Goal: Task Accomplishment & Management: Manage account settings

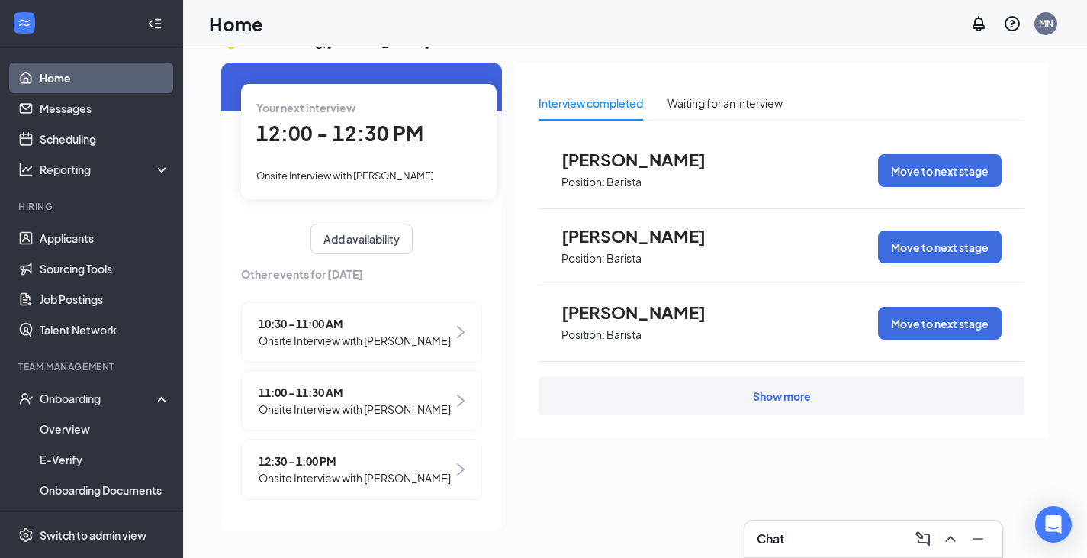
scroll to position [53, 0]
click at [133, 251] on link "Applicants" at bounding box center [105, 238] width 130 height 31
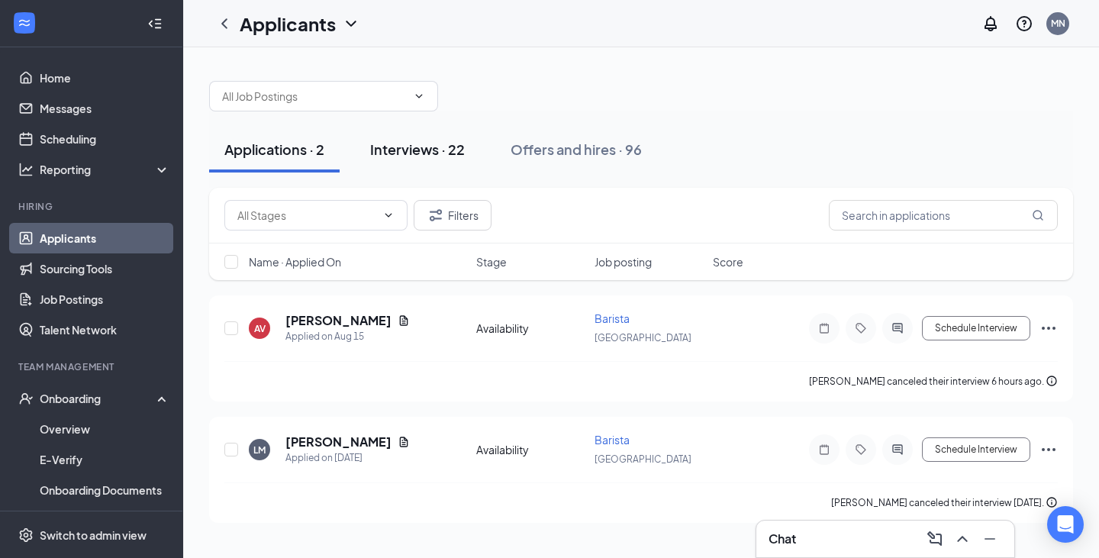
click at [394, 162] on button "Interviews · 22" at bounding box center [417, 150] width 125 height 46
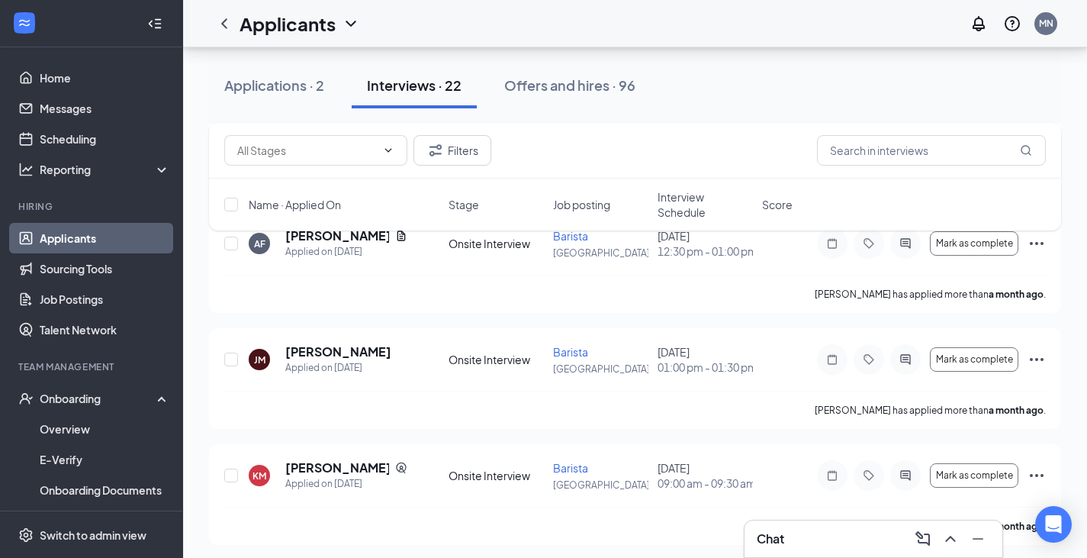
scroll to position [2307, 0]
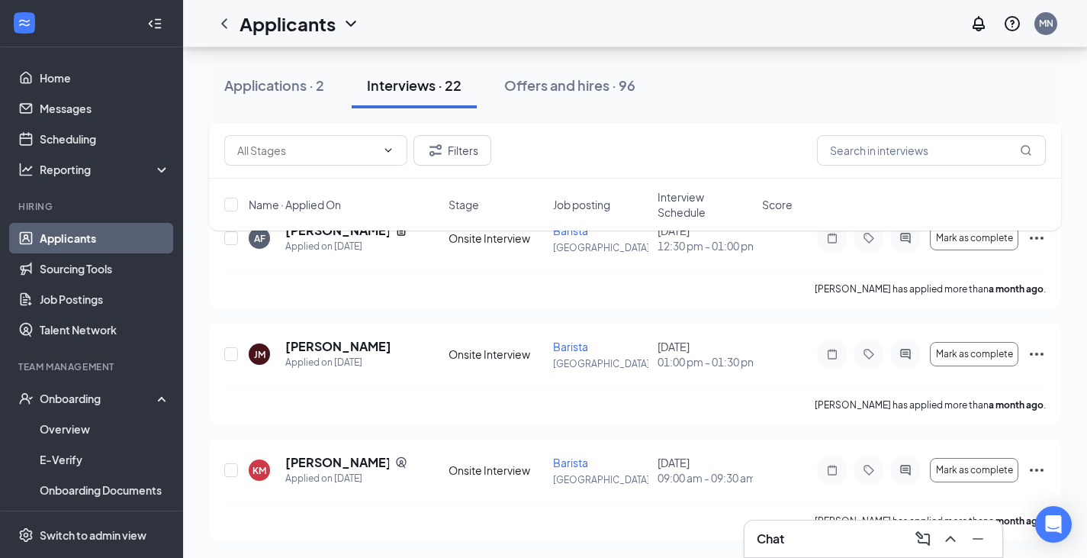
drag, startPoint x: 573, startPoint y: 94, endPoint x: 569, endPoint y: 137, distance: 42.9
click at [574, 94] on div "Offers and hires · 96" at bounding box center [569, 85] width 131 height 19
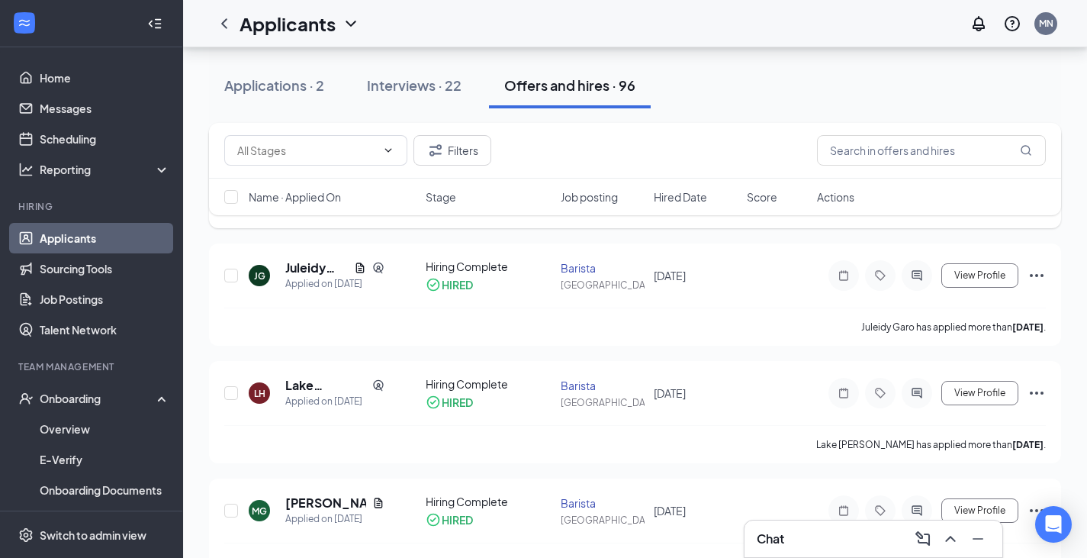
scroll to position [1144, 0]
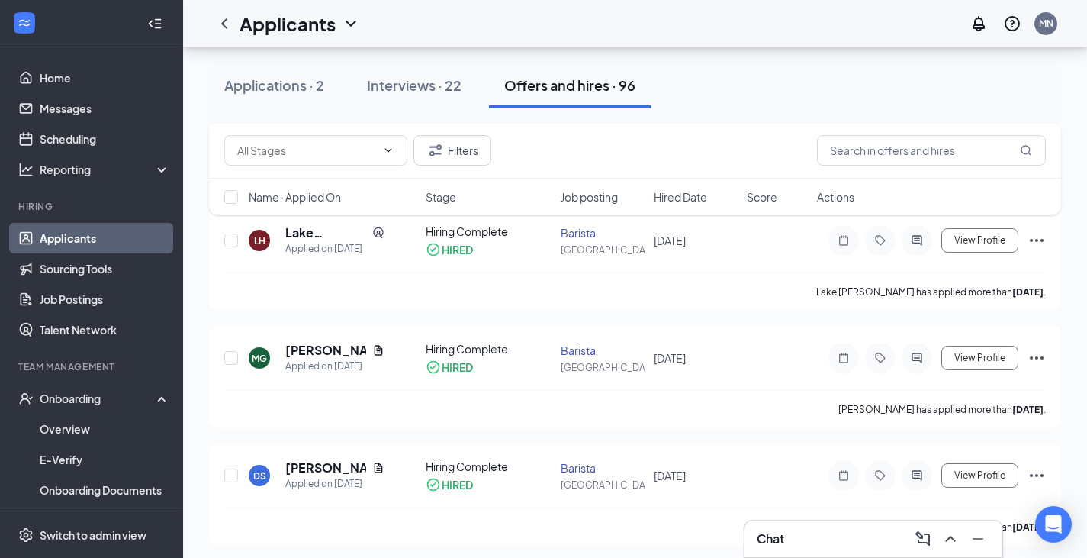
drag, startPoint x: 434, startPoint y: 93, endPoint x: 436, endPoint y: 113, distance: 19.9
click at [434, 94] on div "Interviews · 22" at bounding box center [414, 85] width 95 height 19
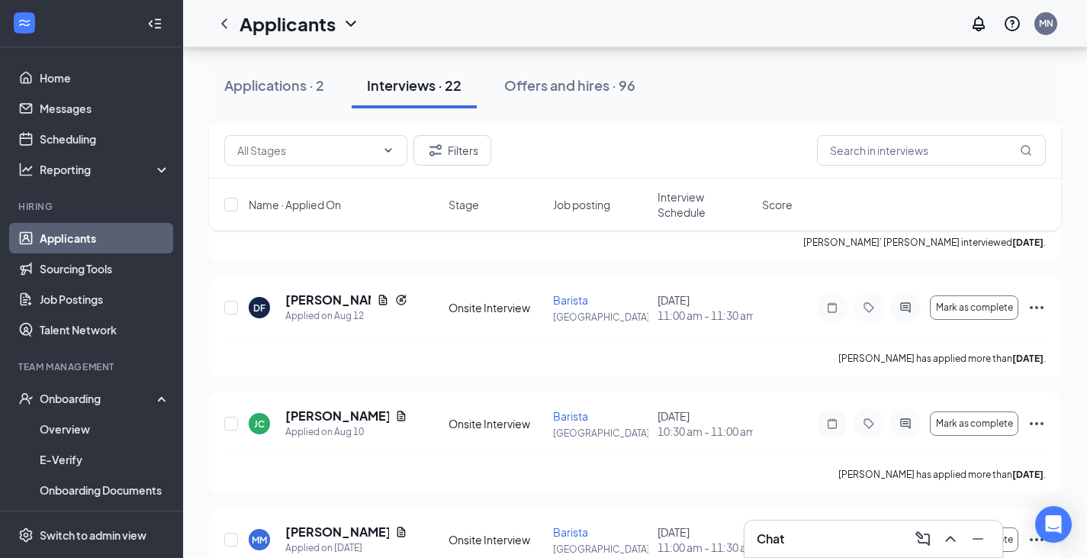
scroll to position [458, 0]
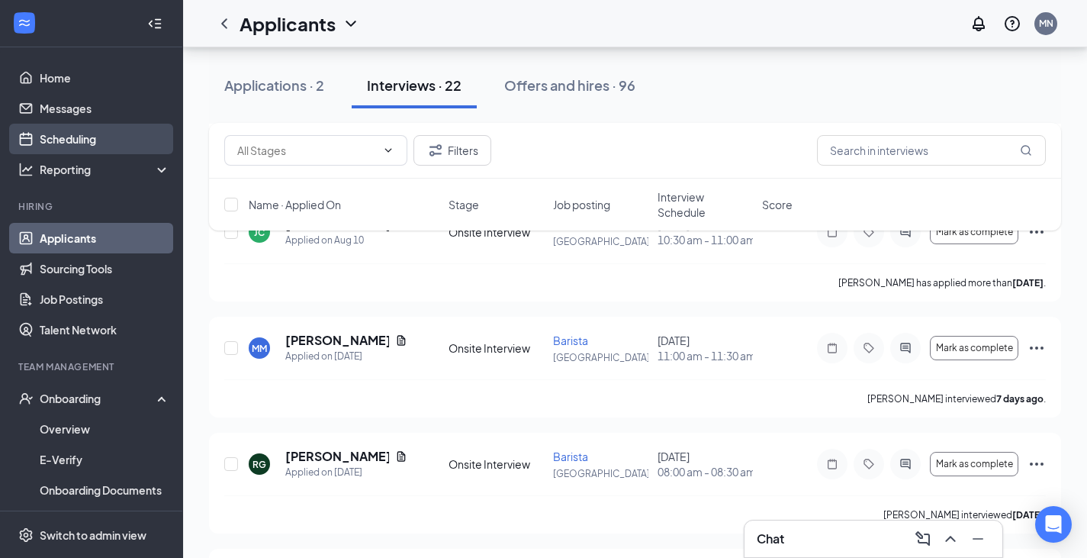
click at [121, 129] on link "Scheduling" at bounding box center [105, 139] width 130 height 31
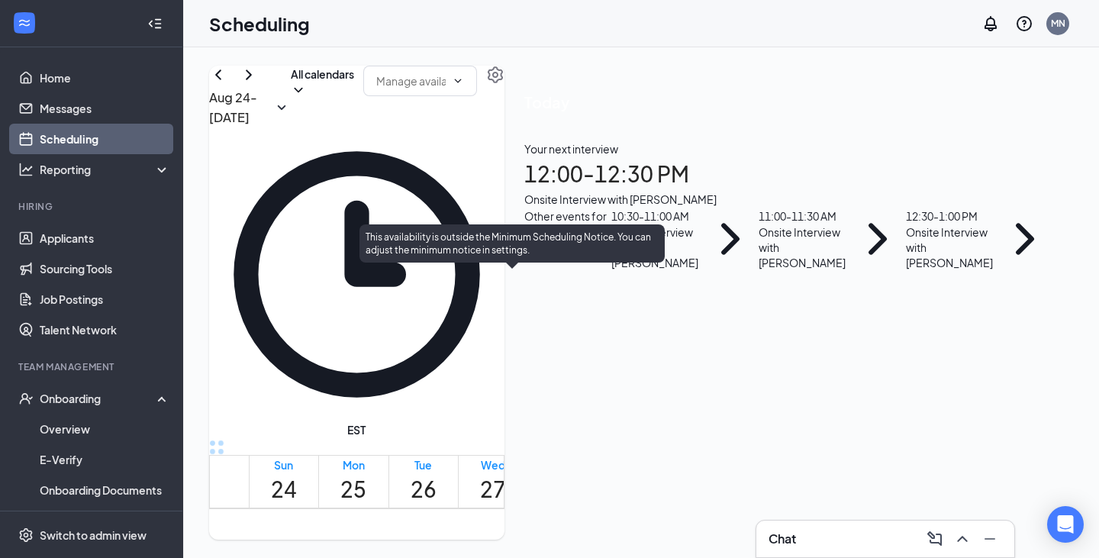
scroll to position [1208, 0]
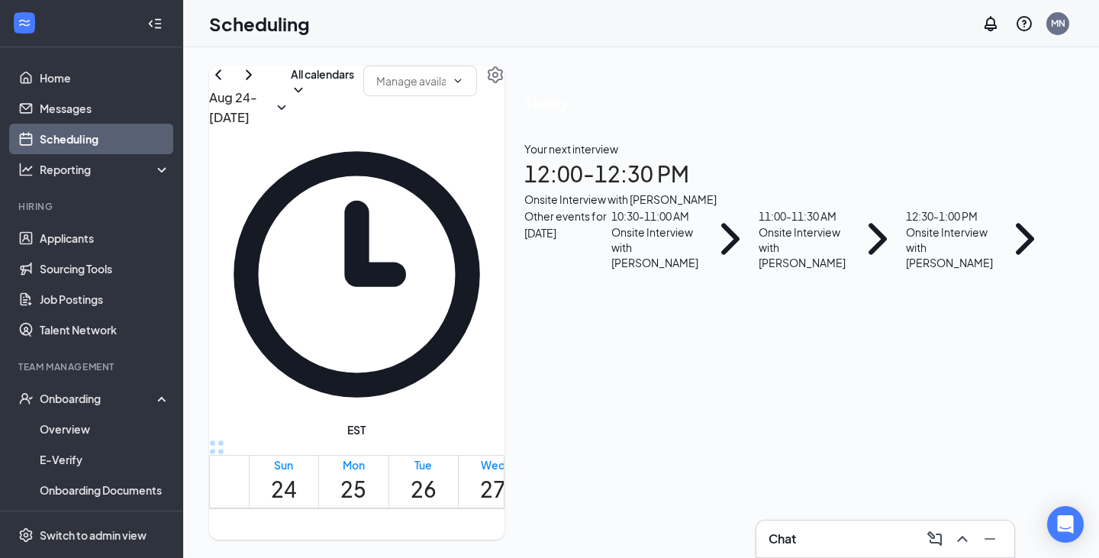
click at [542, 301] on td at bounding box center [493, 292] width 489 height 18
click at [515, 265] on td at bounding box center [493, 257] width 489 height 18
click at [114, 220] on li "Hiring Applicants Sourcing Tools Job Postings Talent Network" at bounding box center [91, 272] width 182 height 145
click at [114, 232] on link "Applicants" at bounding box center [105, 238] width 130 height 31
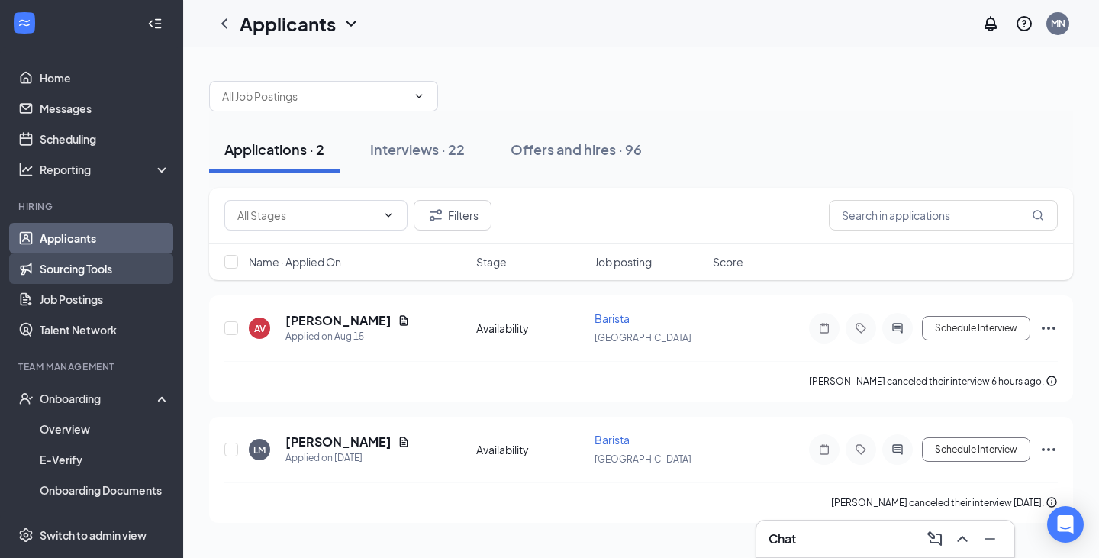
click at [114, 255] on link "Sourcing Tools" at bounding box center [105, 268] width 130 height 31
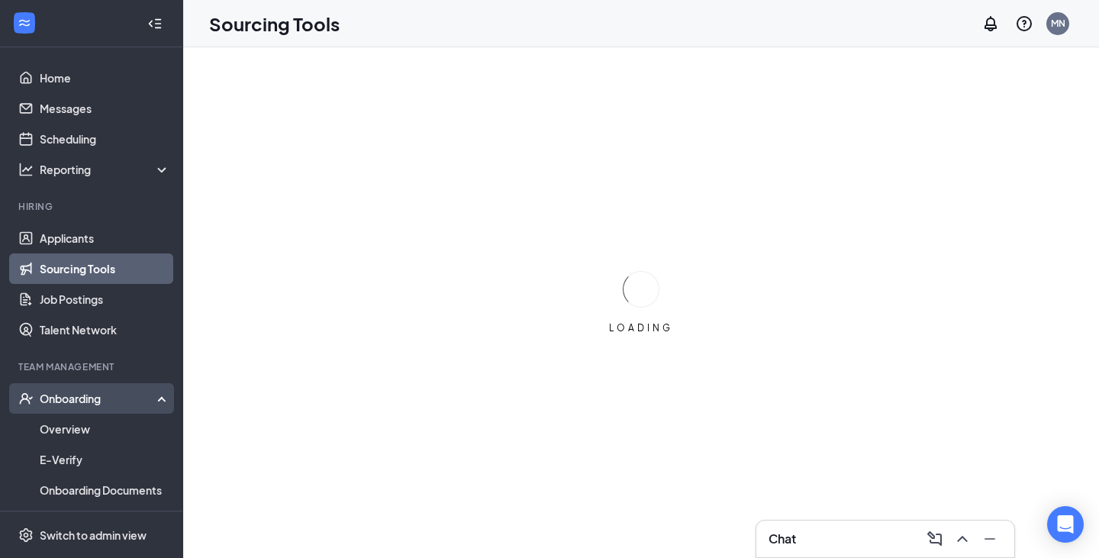
click at [158, 390] on div "Onboarding" at bounding box center [91, 398] width 183 height 31
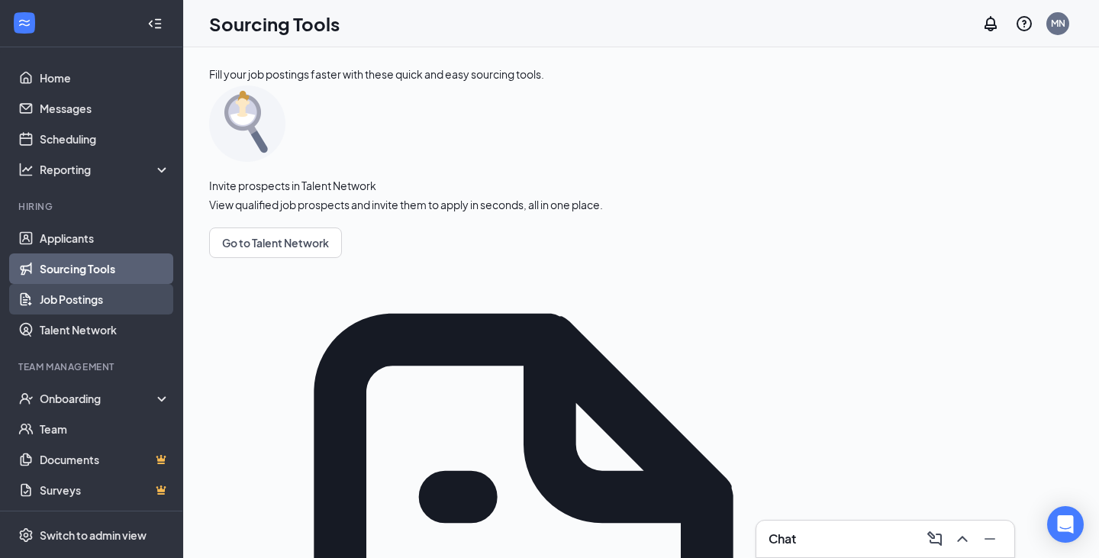
click at [127, 299] on link "Job Postings" at bounding box center [105, 299] width 130 height 31
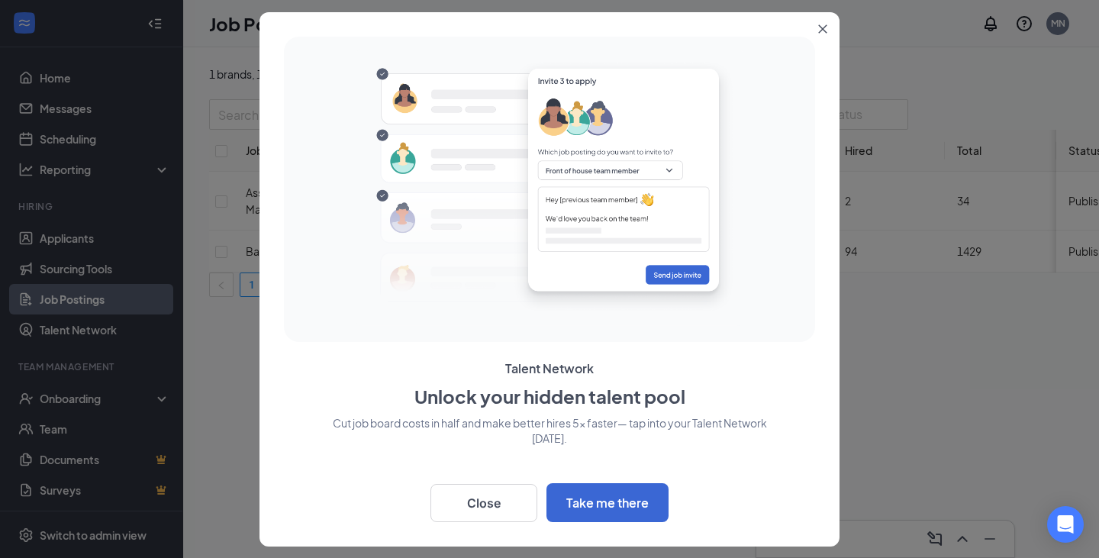
click at [109, 223] on div at bounding box center [549, 279] width 1099 height 558
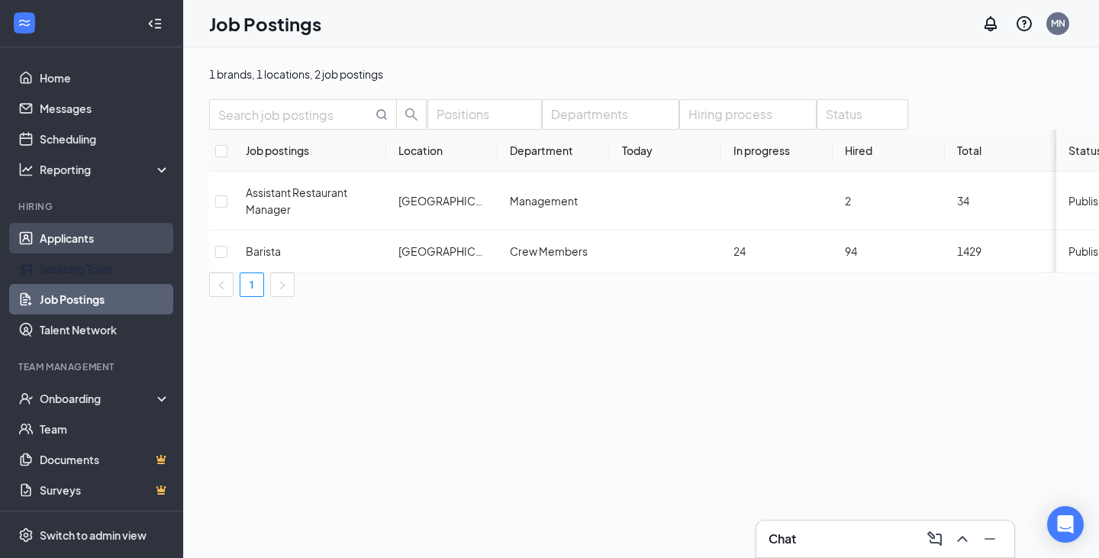
click at [116, 253] on link "Applicants" at bounding box center [105, 238] width 130 height 31
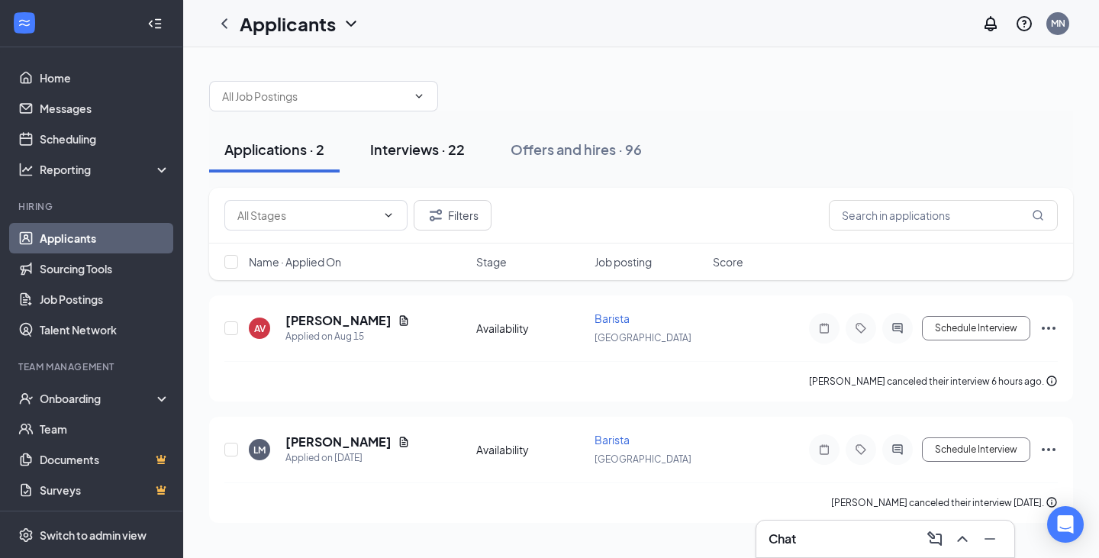
click at [407, 152] on div "Interviews · 22" at bounding box center [417, 149] width 95 height 19
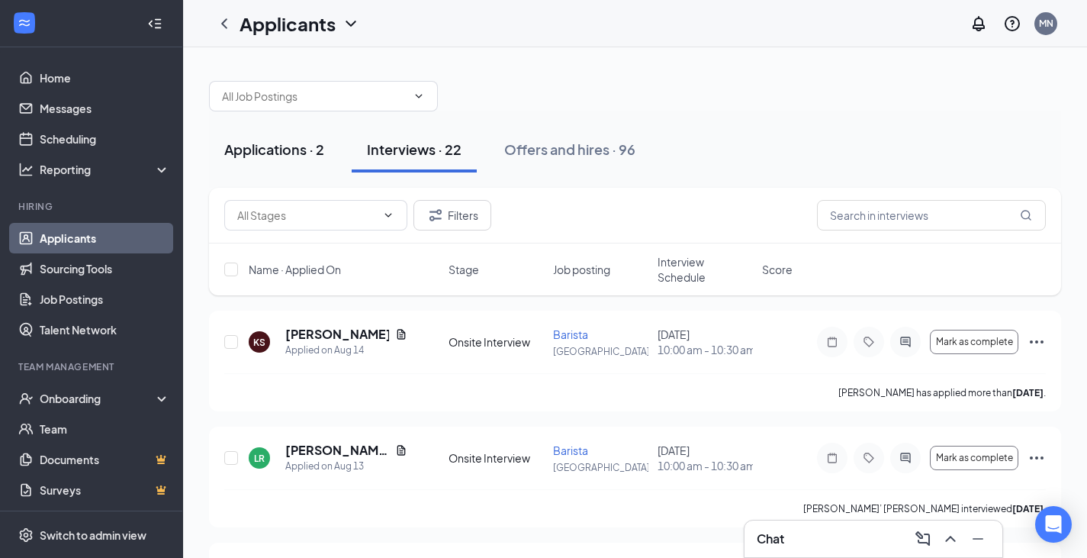
drag, startPoint x: 294, startPoint y: 144, endPoint x: 307, endPoint y: 166, distance: 25.4
click at [294, 144] on div "Applications · 2" at bounding box center [274, 149] width 100 height 19
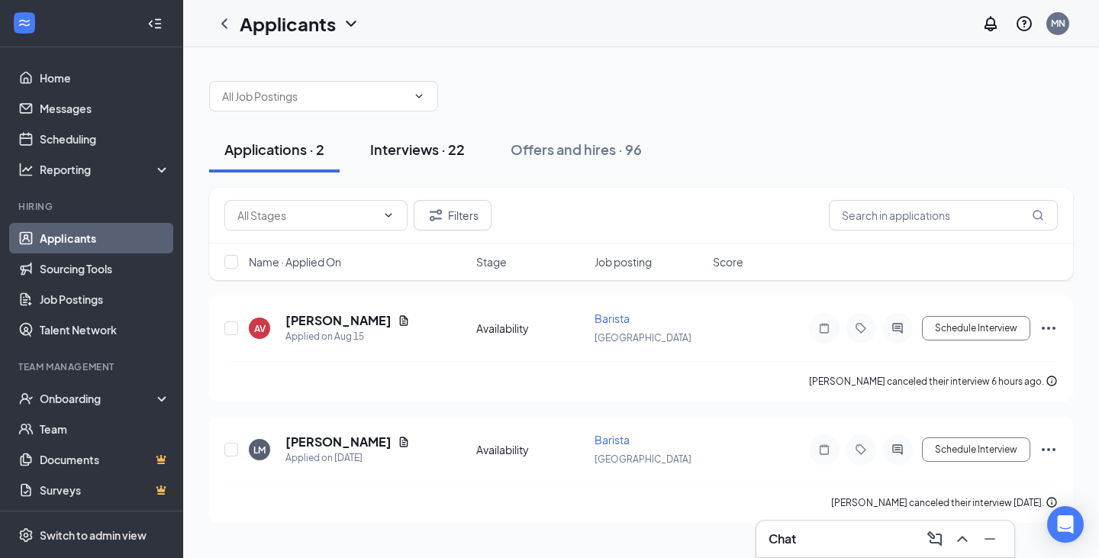
click at [438, 159] on button "Interviews · 22" at bounding box center [417, 150] width 125 height 46
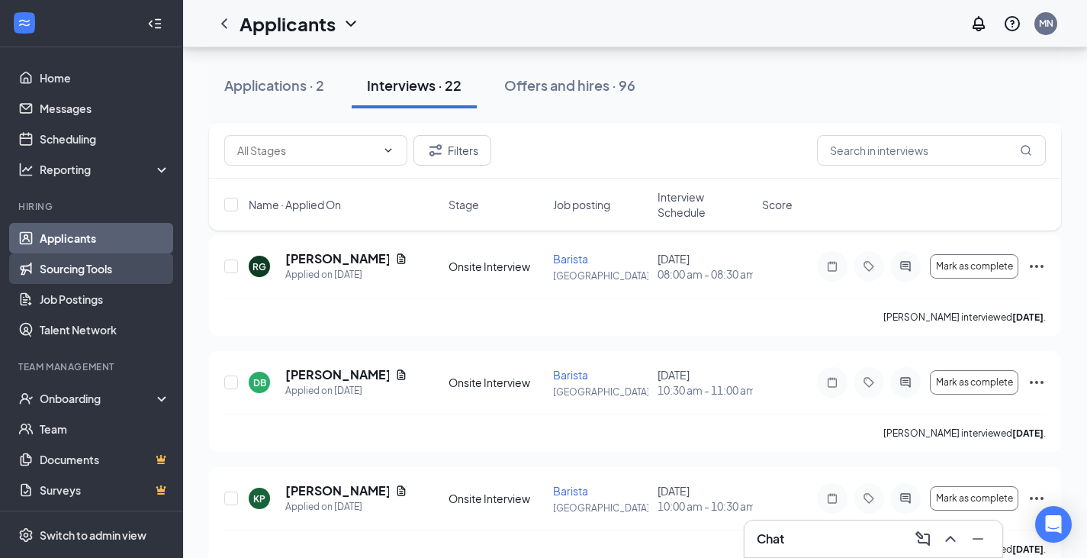
scroll to position [629, 0]
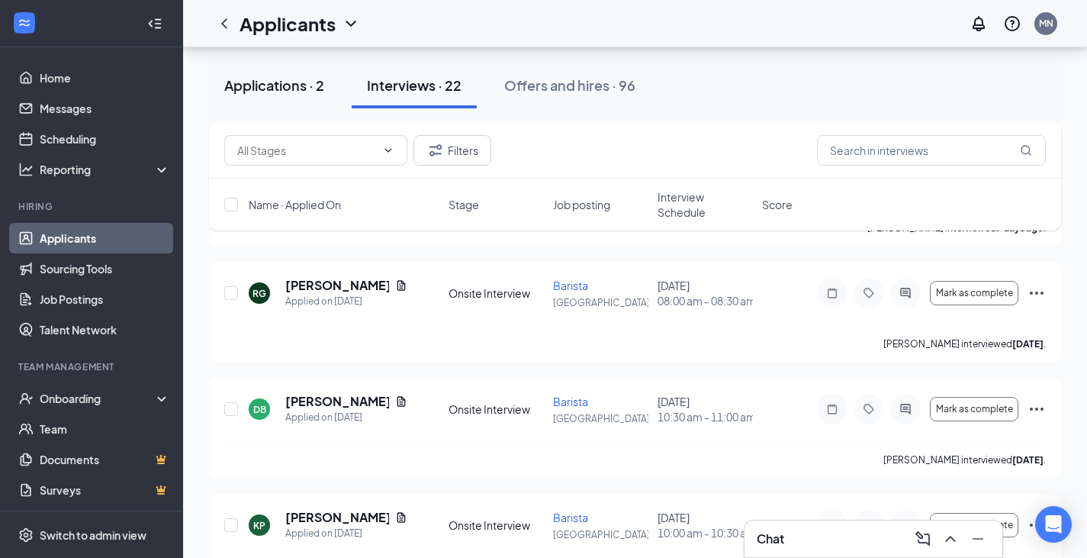
click at [303, 101] on button "Applications · 2" at bounding box center [274, 86] width 130 height 46
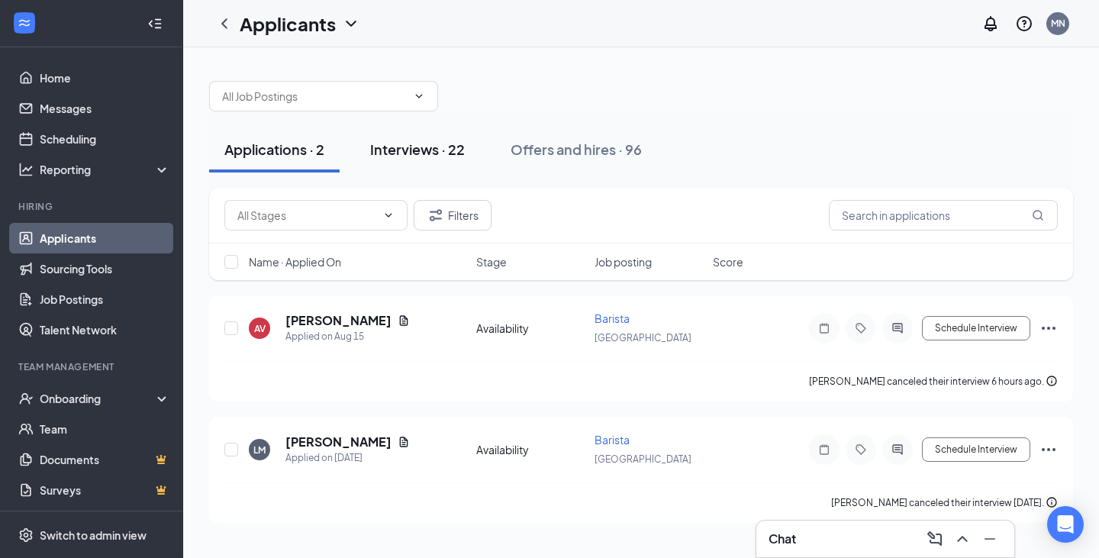
click at [433, 153] on div "Interviews · 22" at bounding box center [417, 149] width 95 height 19
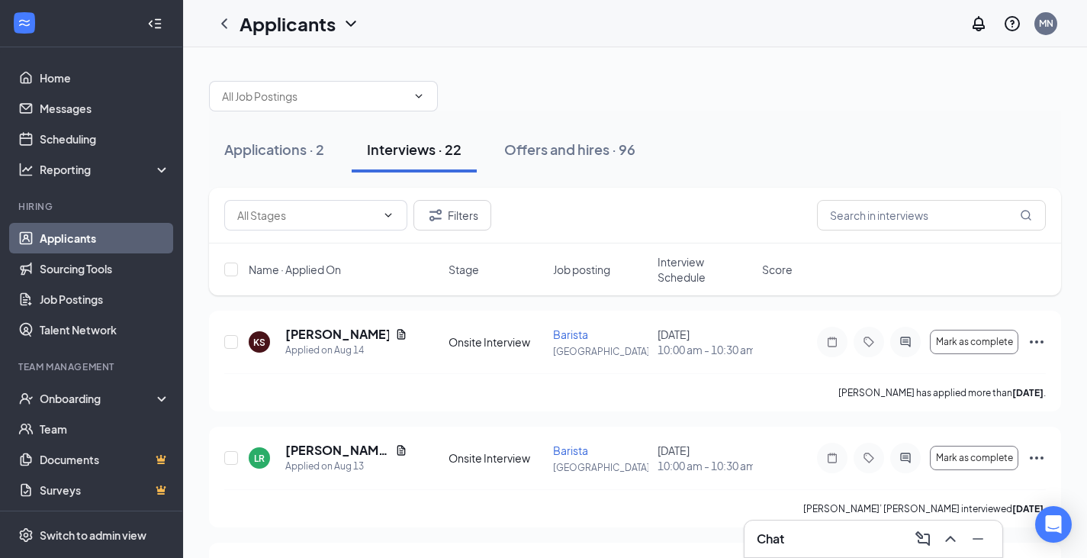
click at [664, 150] on div "Applications · 2 Interviews · 22 Offers and hires · 96" at bounding box center [635, 150] width 852 height 46
click at [112, 70] on link "Home" at bounding box center [105, 78] width 130 height 31
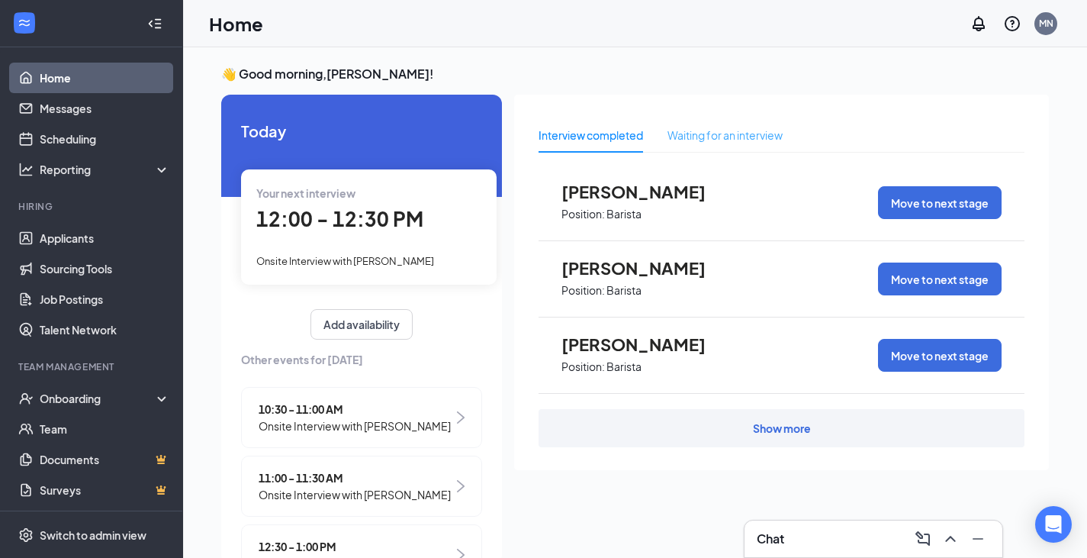
click at [719, 147] on div "Waiting for an interview" at bounding box center [725, 134] width 115 height 35
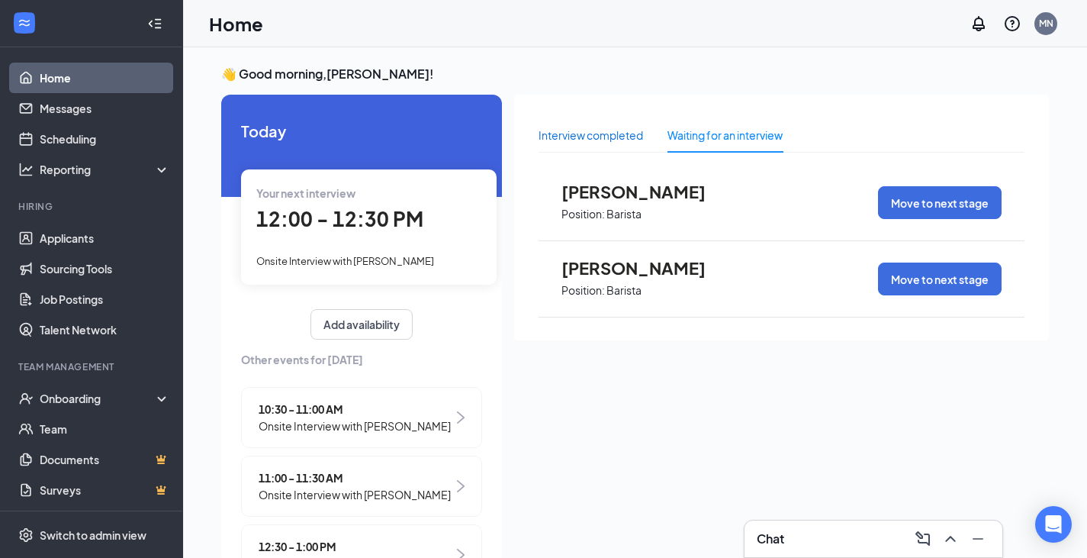
click at [610, 139] on div "Interview completed" at bounding box center [591, 135] width 105 height 17
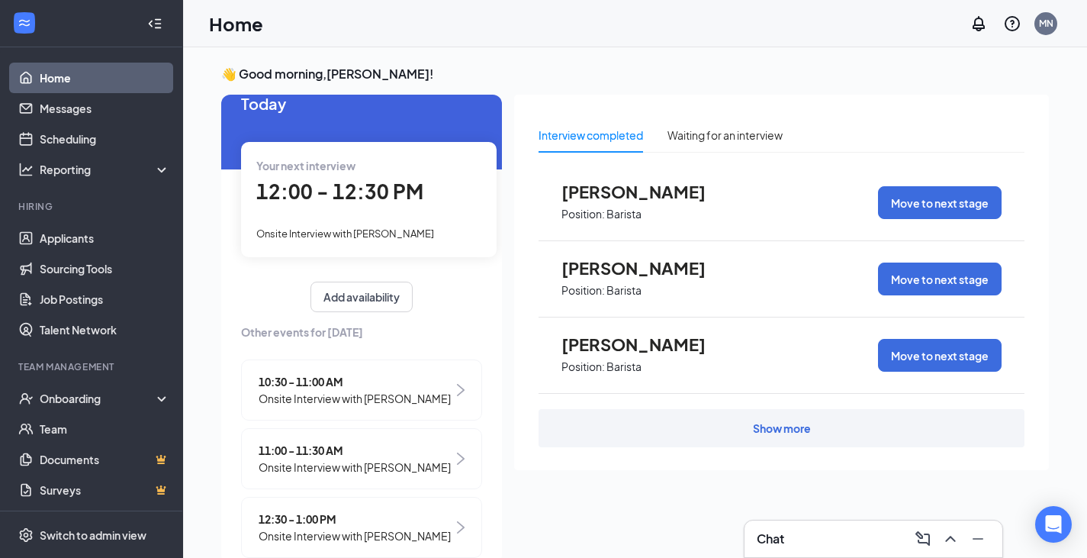
scroll to position [53, 0]
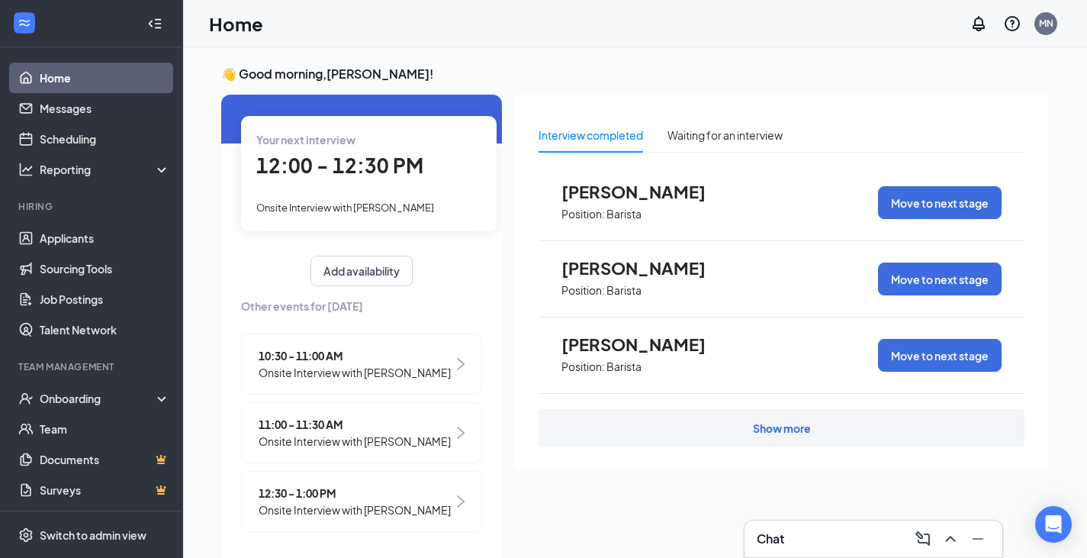
click at [728, 435] on div "Show more" at bounding box center [782, 428] width 486 height 38
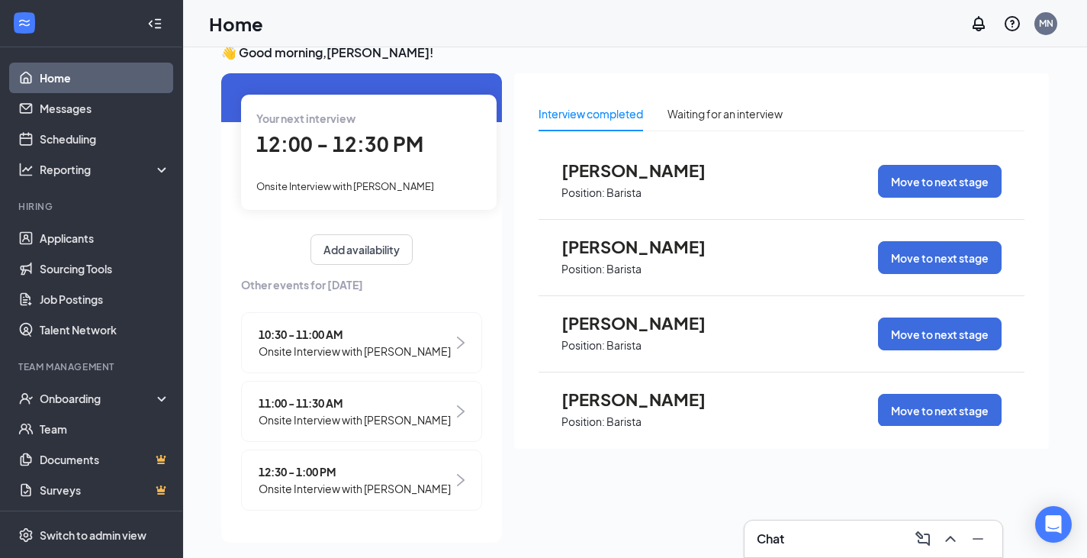
scroll to position [32, 0]
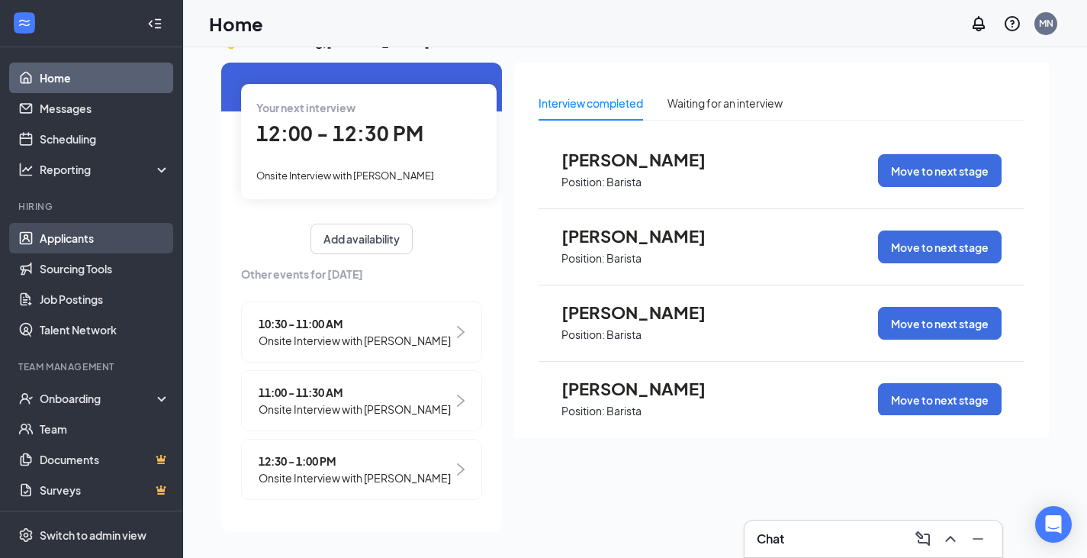
click at [110, 228] on link "Applicants" at bounding box center [105, 238] width 130 height 31
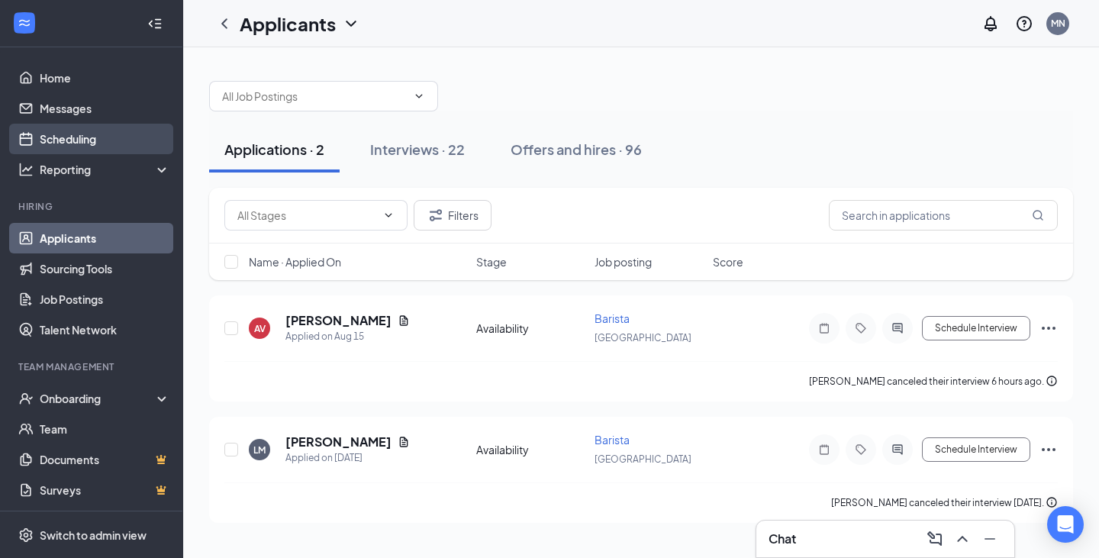
click at [113, 133] on link "Scheduling" at bounding box center [105, 139] width 130 height 31
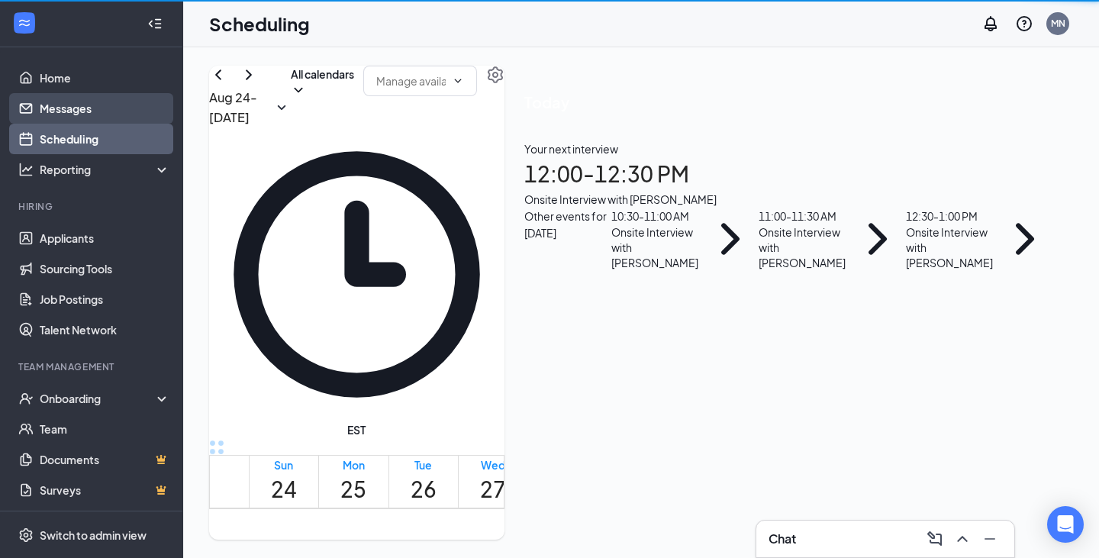
click at [112, 105] on link "Messages" at bounding box center [105, 108] width 130 height 31
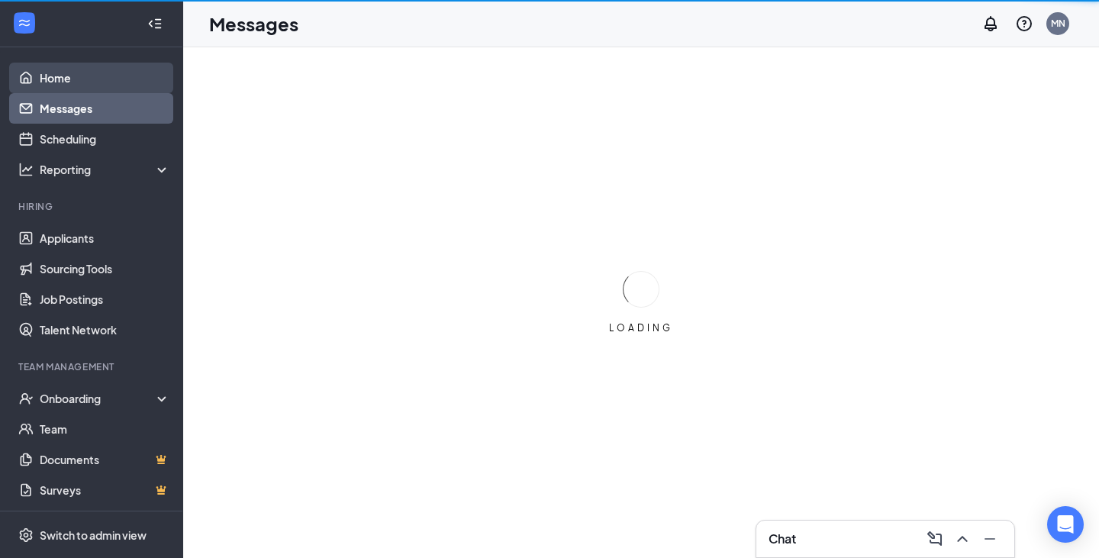
click at [114, 72] on link "Home" at bounding box center [105, 78] width 130 height 31
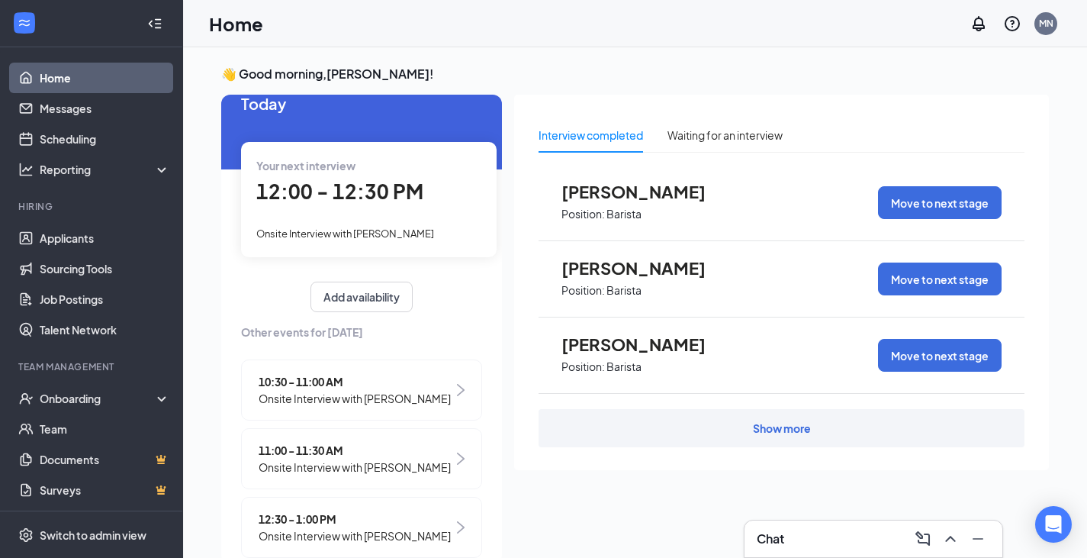
scroll to position [53, 0]
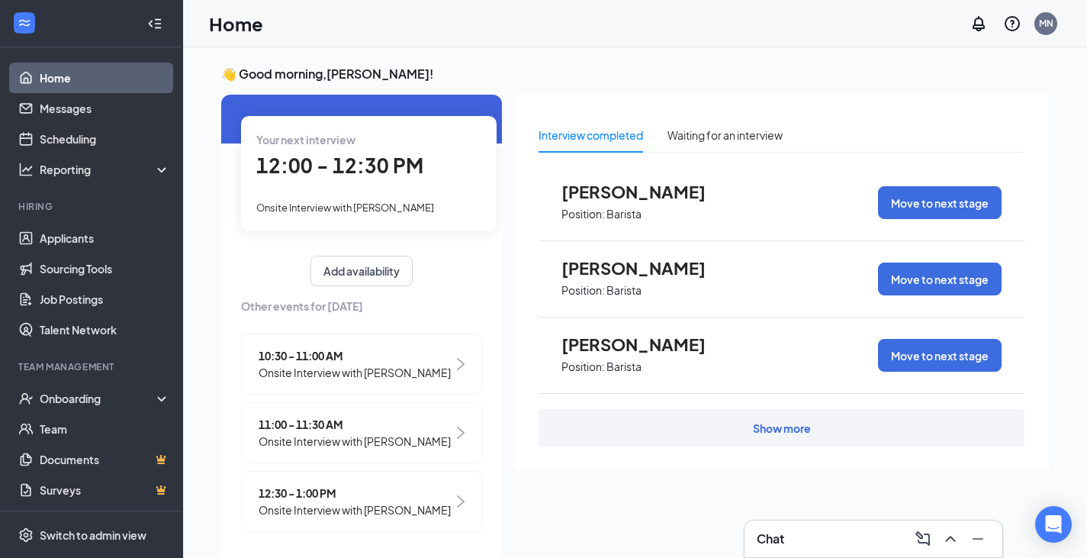
click at [457, 364] on img at bounding box center [461, 364] width 8 height 12
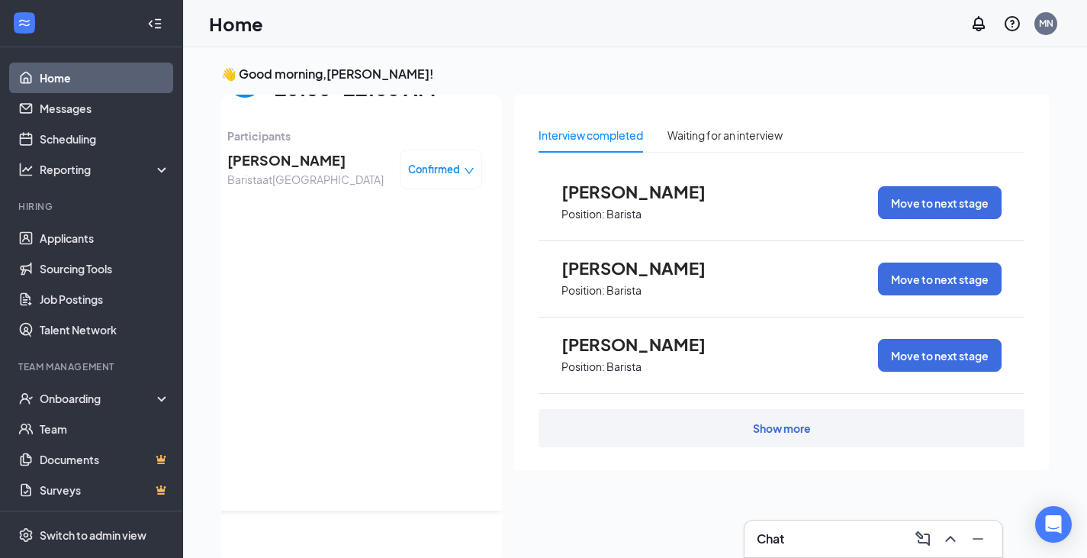
scroll to position [0, 0]
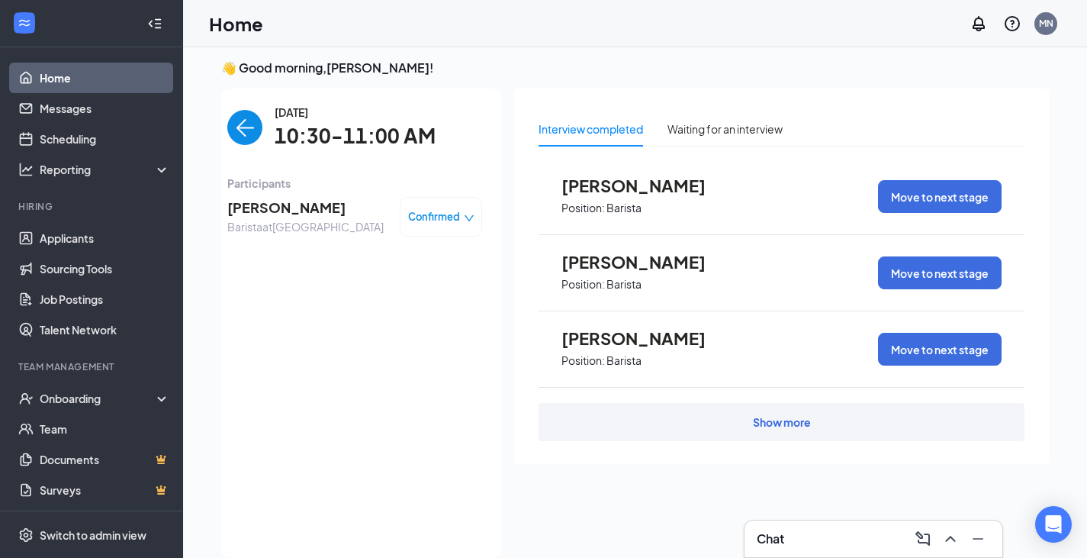
click at [464, 220] on icon "down" at bounding box center [469, 218] width 11 height 11
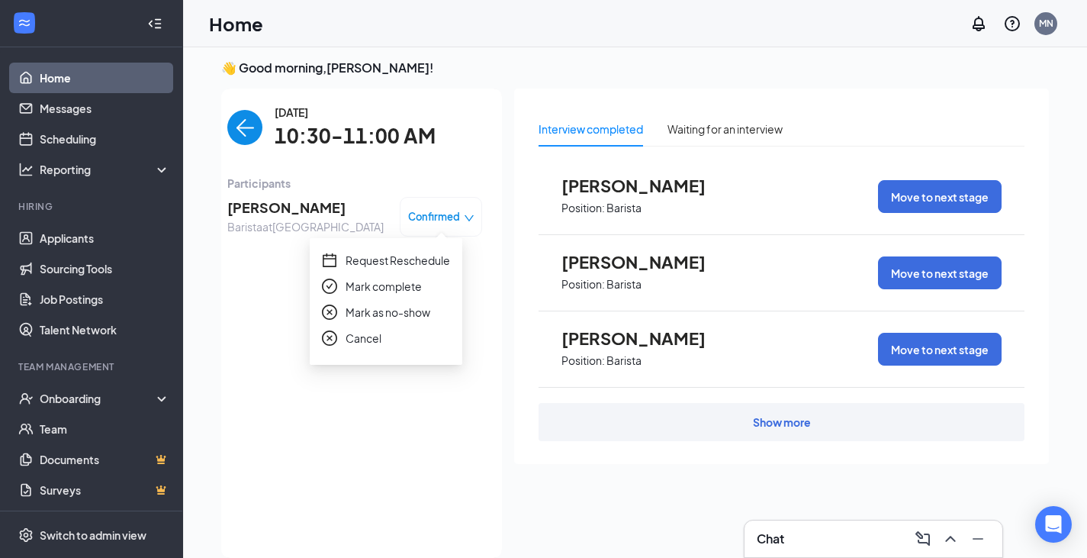
click at [351, 316] on span "Mark as no-show" at bounding box center [388, 312] width 85 height 17
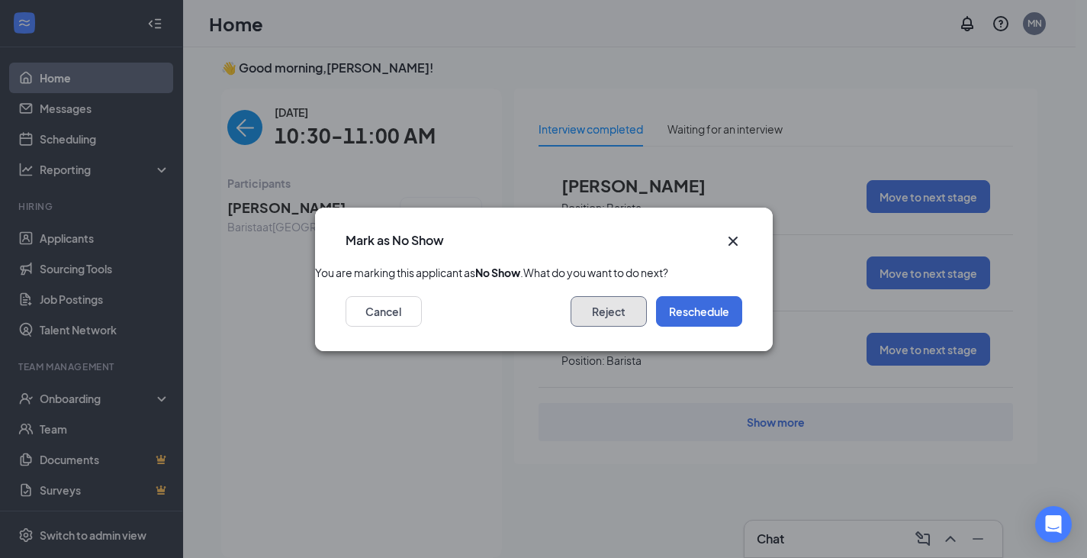
click at [620, 316] on button "Reject" at bounding box center [609, 311] width 76 height 31
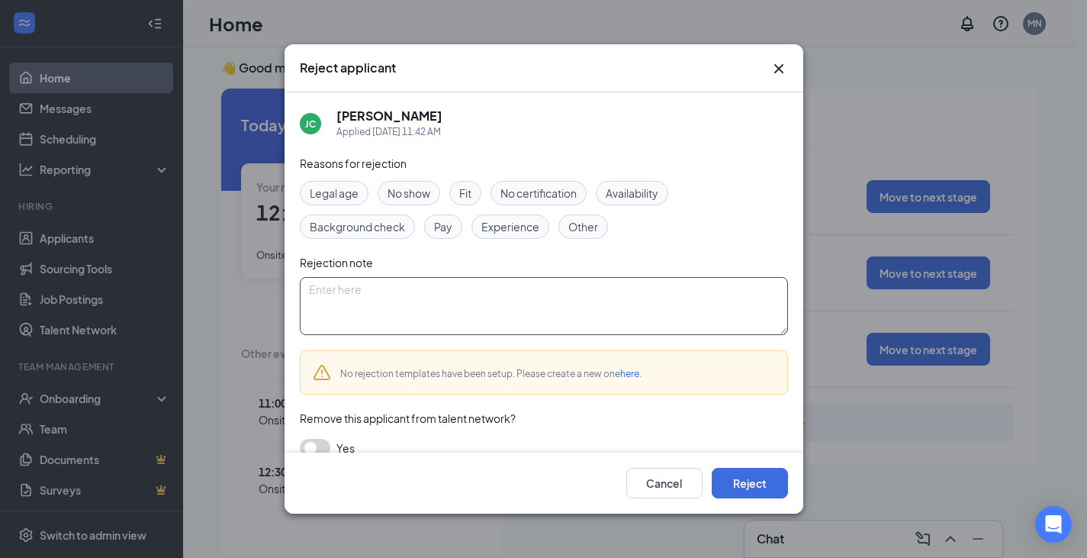
click at [462, 302] on textarea at bounding box center [544, 306] width 488 height 58
type textarea "no show"
click at [751, 445] on button "Reject" at bounding box center [750, 483] width 76 height 31
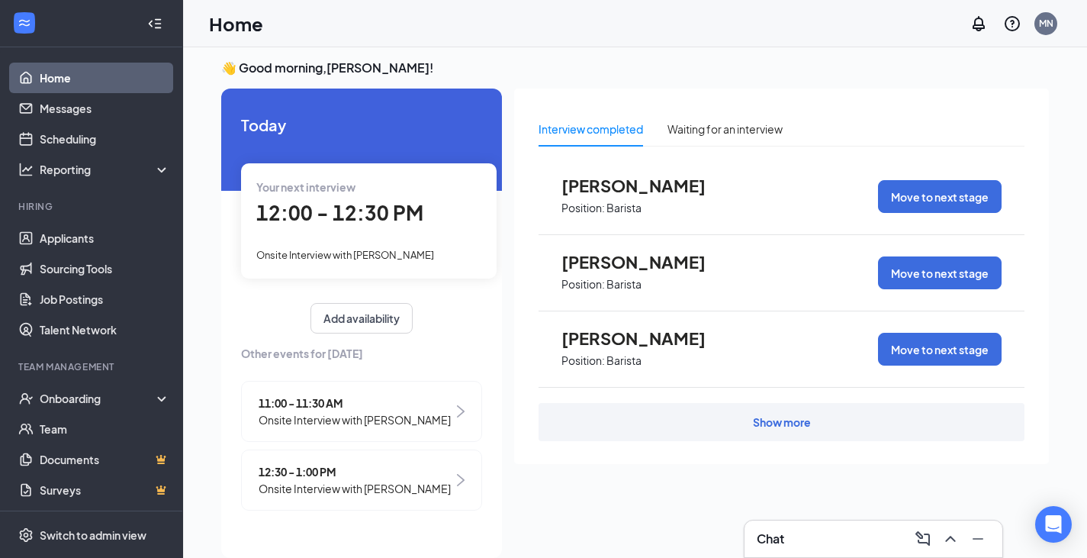
click at [462, 415] on img at bounding box center [461, 411] width 8 height 12
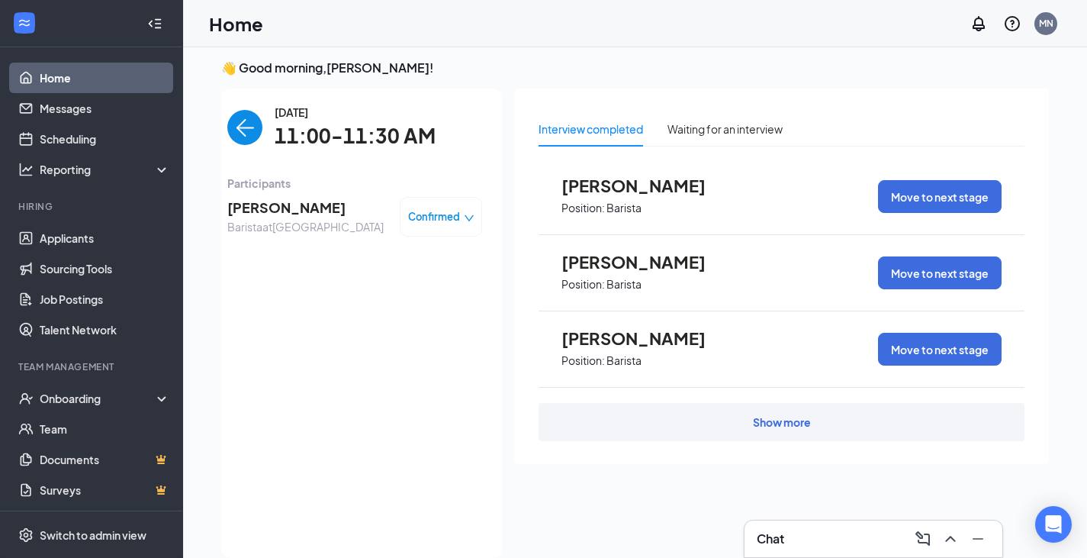
click at [469, 218] on icon "down" at bounding box center [469, 218] width 11 height 11
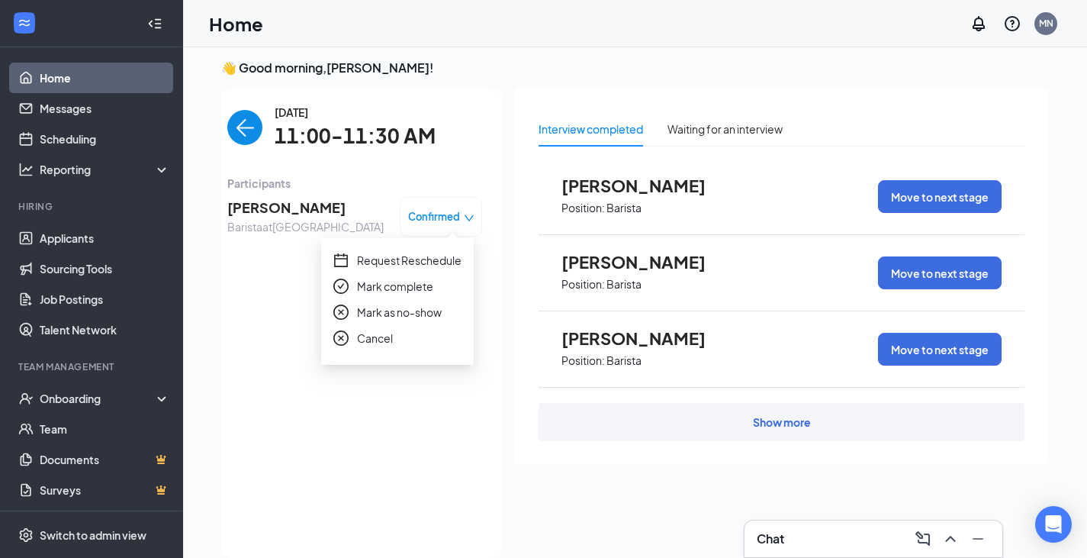
click at [398, 313] on span "Mark as no-show" at bounding box center [399, 312] width 85 height 17
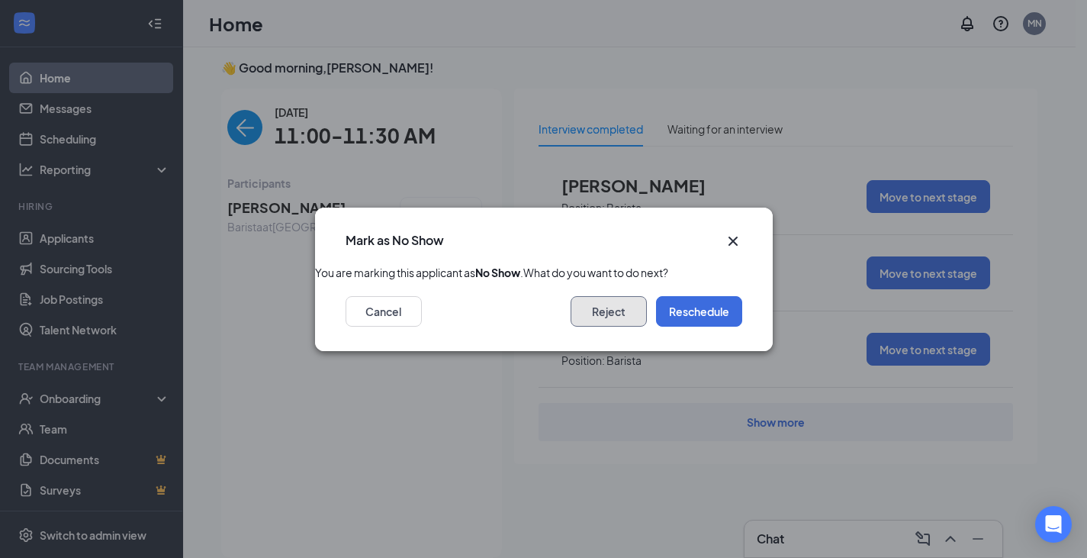
click at [594, 323] on button "Reject" at bounding box center [609, 311] width 76 height 31
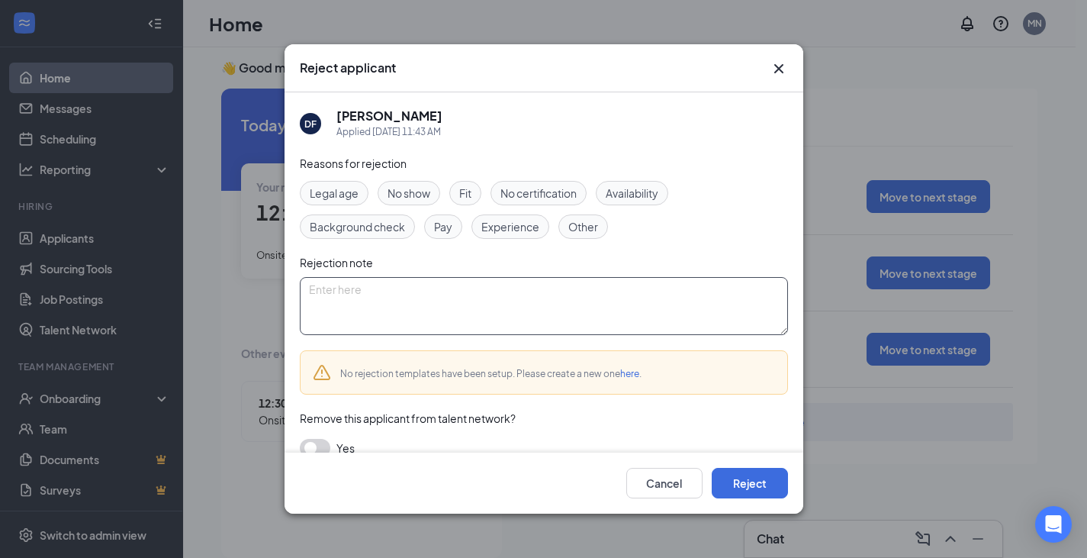
click at [431, 307] on textarea at bounding box center [544, 306] width 488 height 58
type textarea "no show"
click at [767, 445] on button "Reject" at bounding box center [750, 483] width 76 height 31
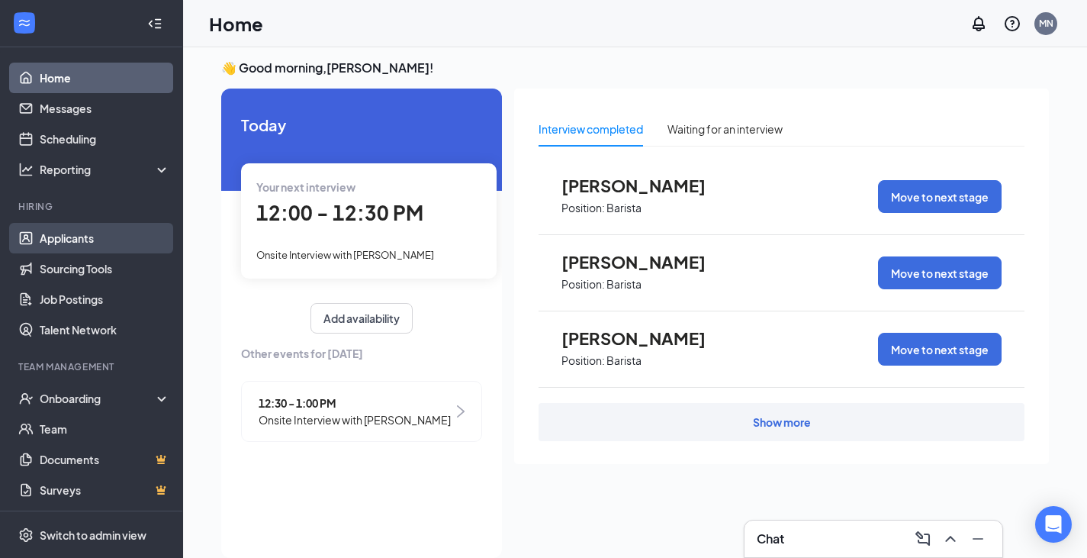
click at [67, 240] on link "Applicants" at bounding box center [105, 238] width 130 height 31
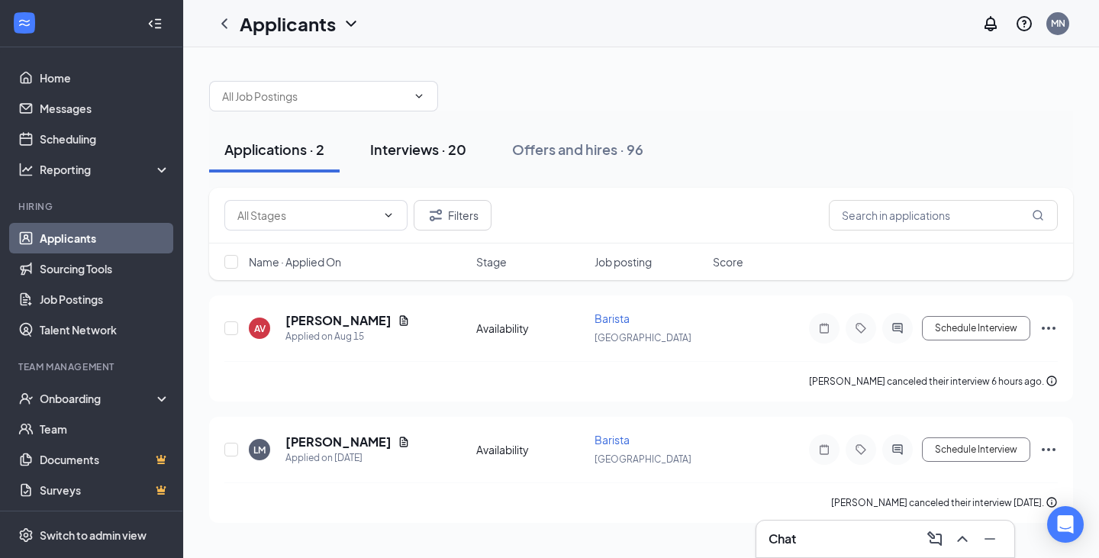
click at [438, 148] on div "Interviews · 20" at bounding box center [418, 149] width 96 height 19
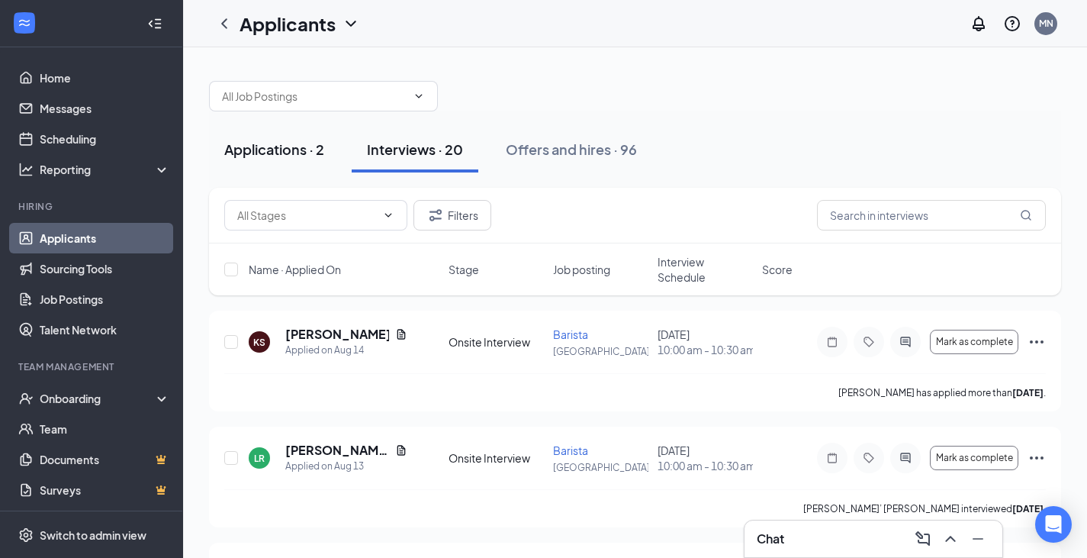
click at [252, 151] on div "Applications · 2" at bounding box center [274, 149] width 100 height 19
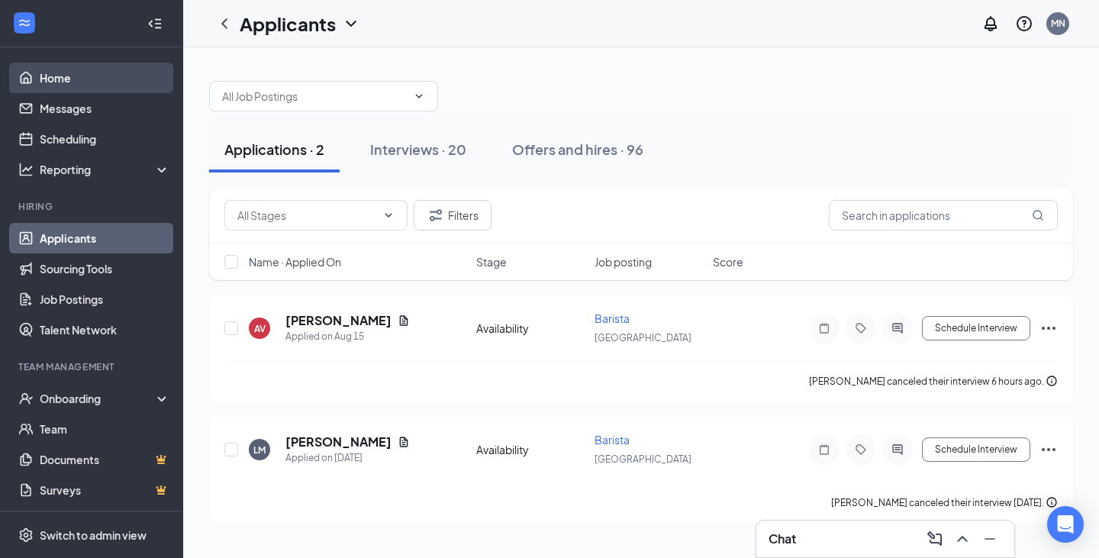
click at [50, 79] on link "Home" at bounding box center [105, 78] width 130 height 31
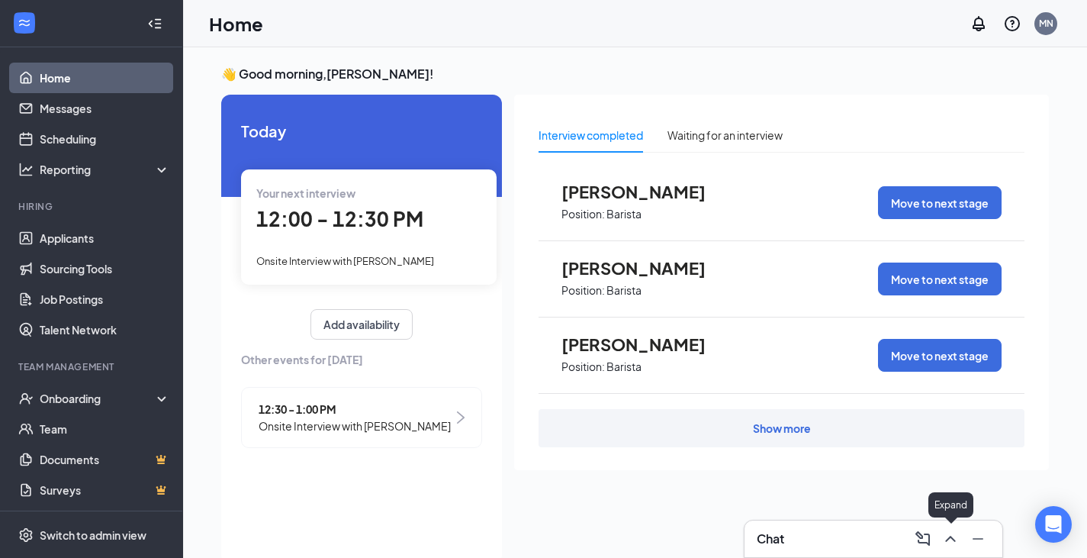
click at [769, 445] on icon "ChevronUp" at bounding box center [950, 538] width 18 height 18
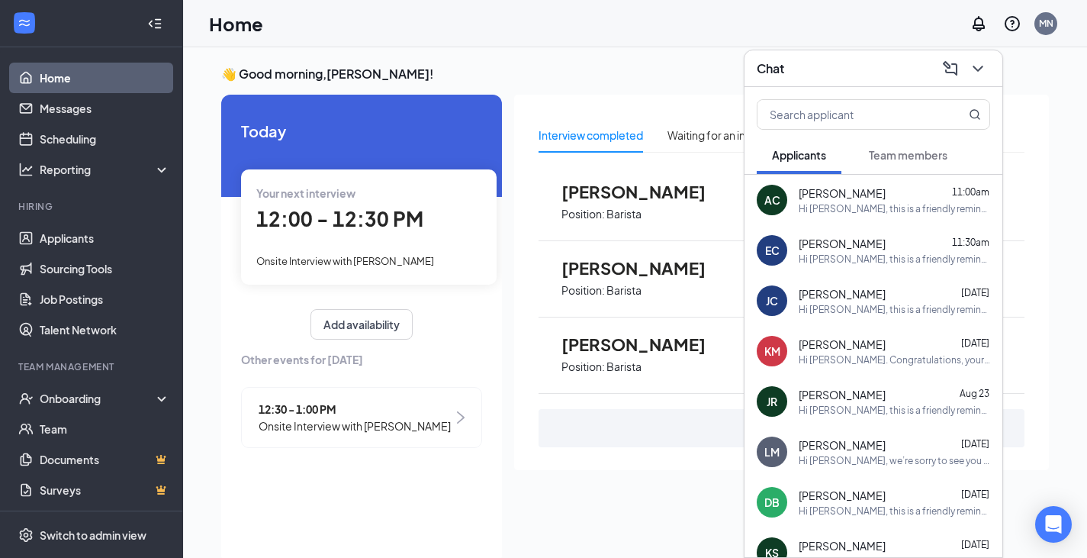
click at [769, 218] on div "AC [PERSON_NAME] 11:00am Hi [PERSON_NAME], this is a friendly reminder. Your in…" at bounding box center [874, 200] width 258 height 50
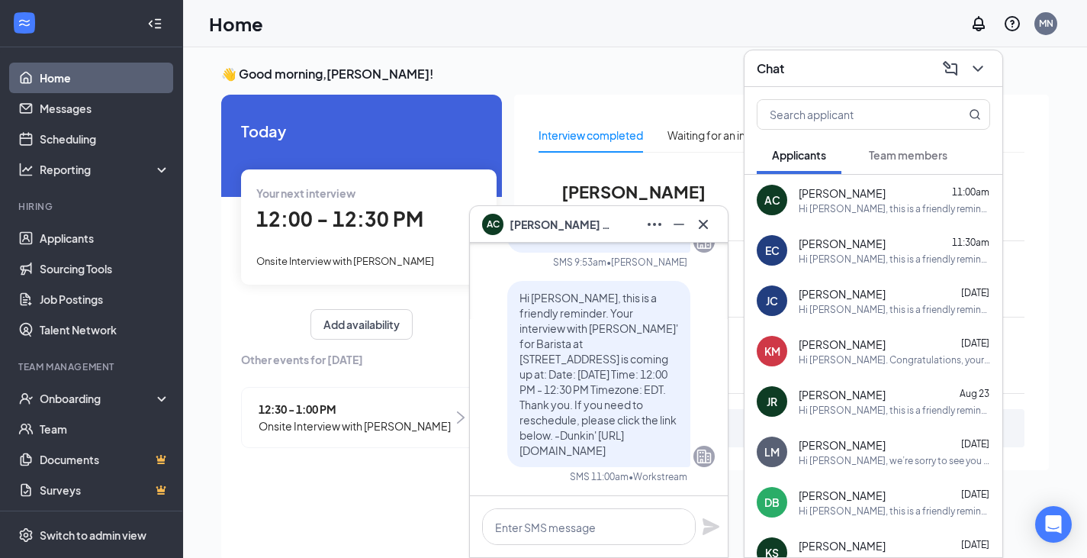
scroll to position [-76, 0]
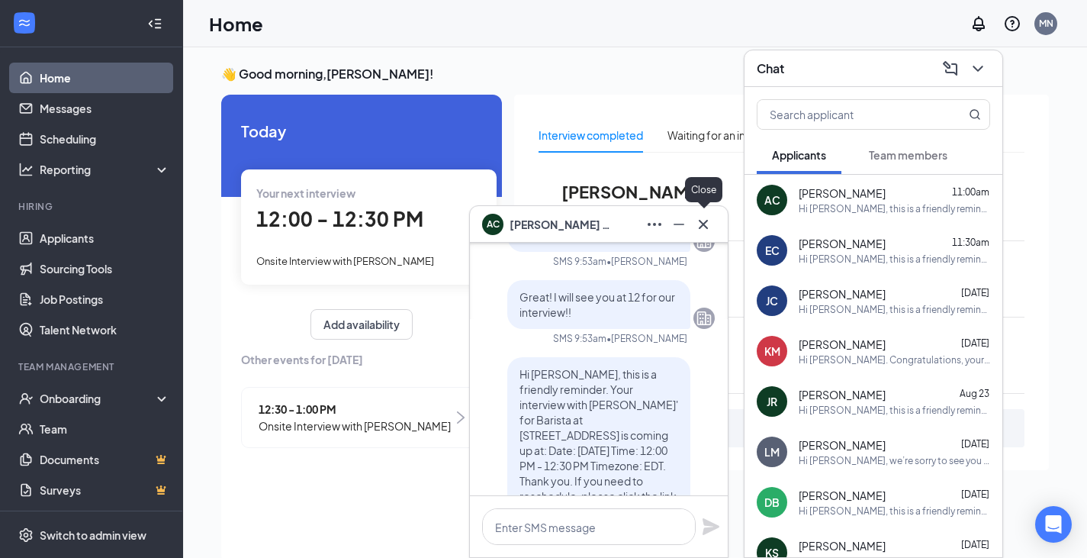
click at [700, 216] on icon "Cross" at bounding box center [703, 224] width 18 height 18
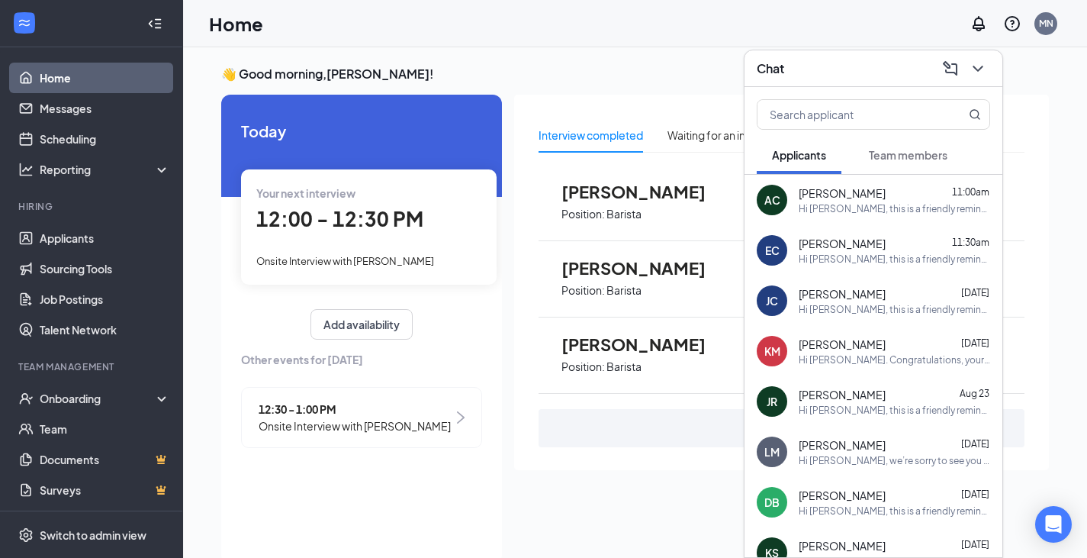
click at [769, 253] on div "Hi [PERSON_NAME], this is a friendly reminder. Your interview with [PERSON_NAME…" at bounding box center [894, 259] width 191 height 13
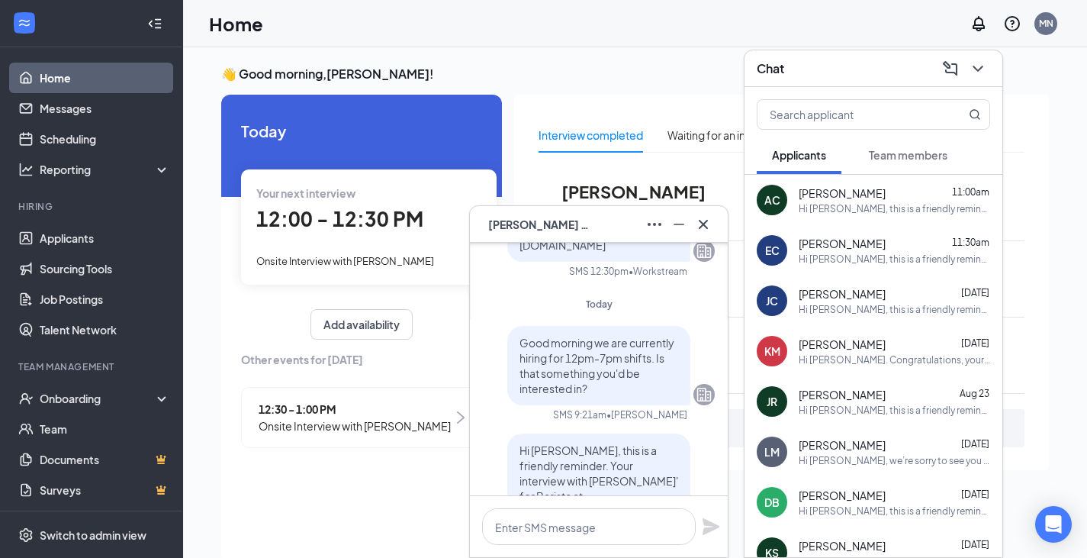
scroll to position [-229, 0]
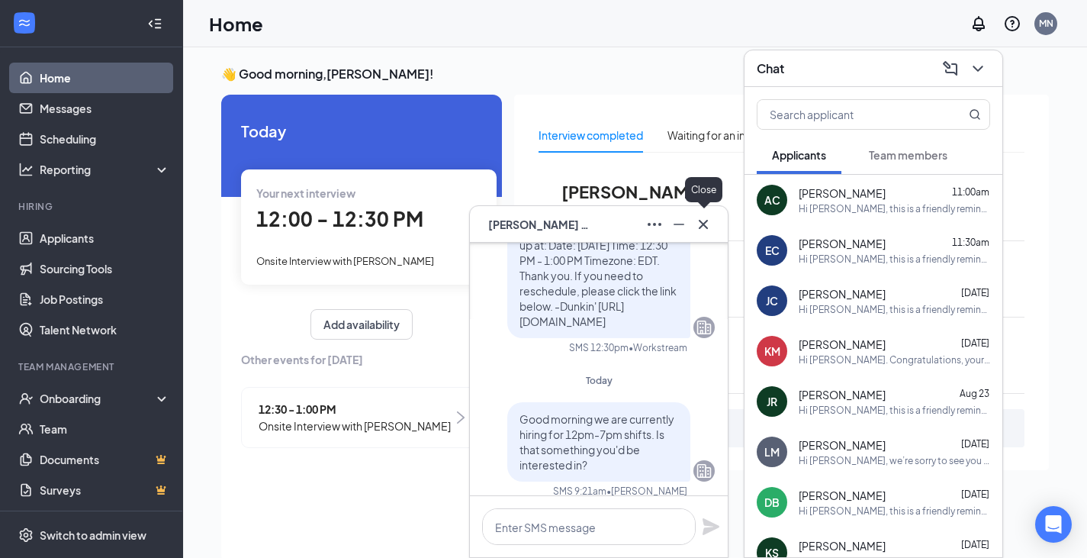
click at [706, 224] on icon "Cross" at bounding box center [703, 224] width 18 height 18
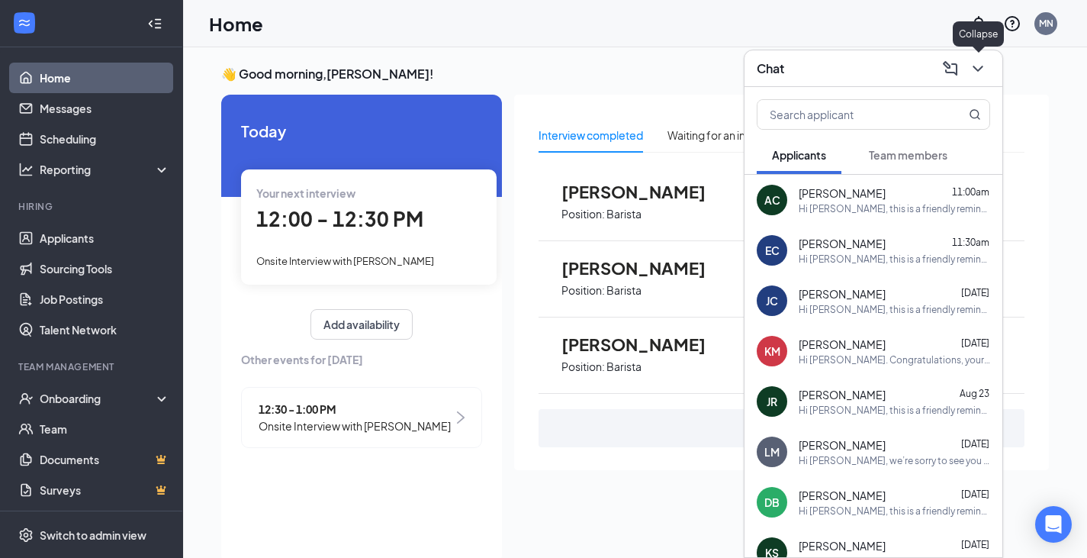
click at [769, 66] on icon "ChevronDown" at bounding box center [978, 69] width 10 height 6
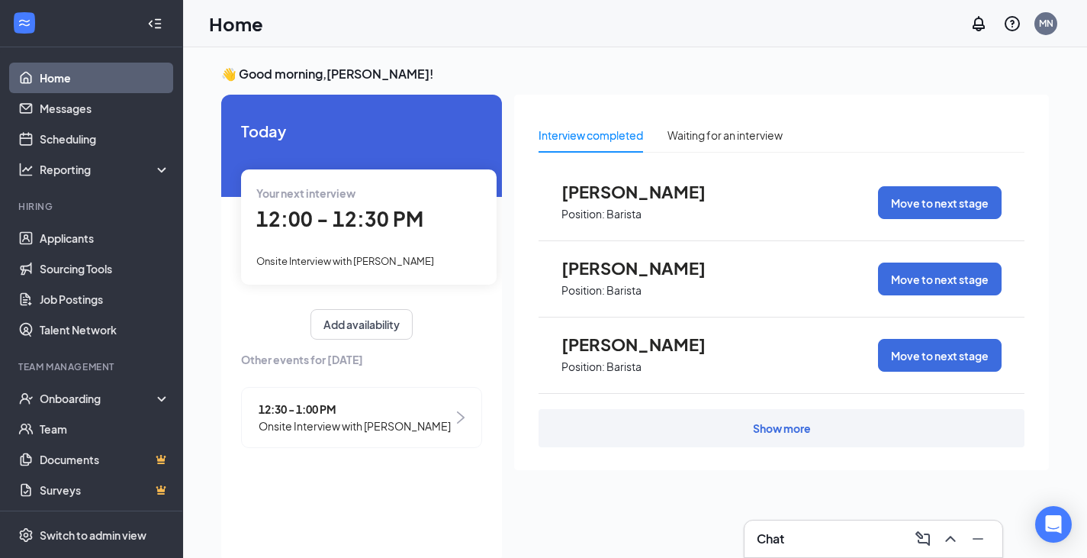
click at [322, 426] on span "Onsite Interview with [PERSON_NAME]" at bounding box center [355, 425] width 192 height 17
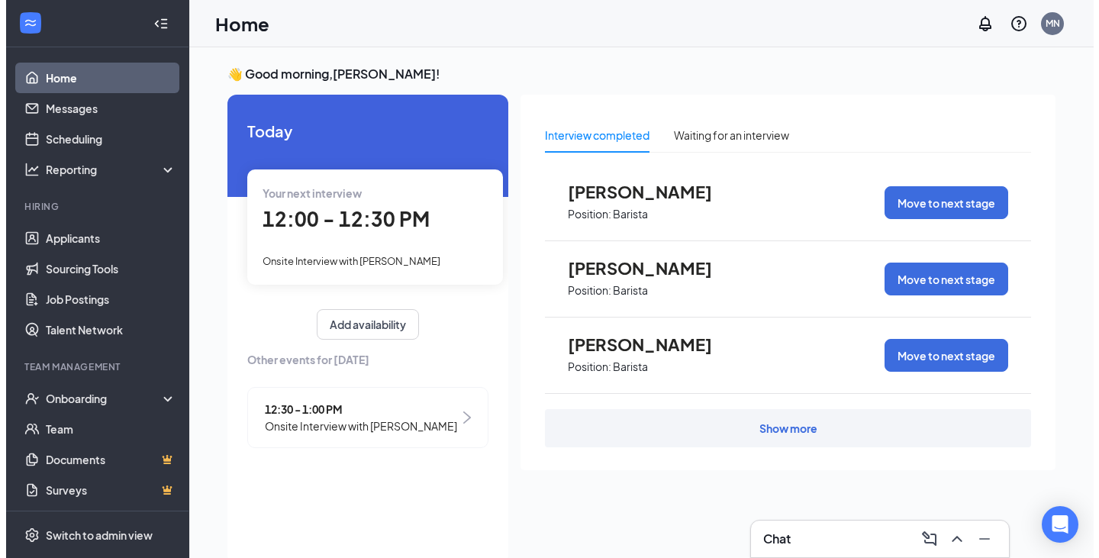
scroll to position [6, 0]
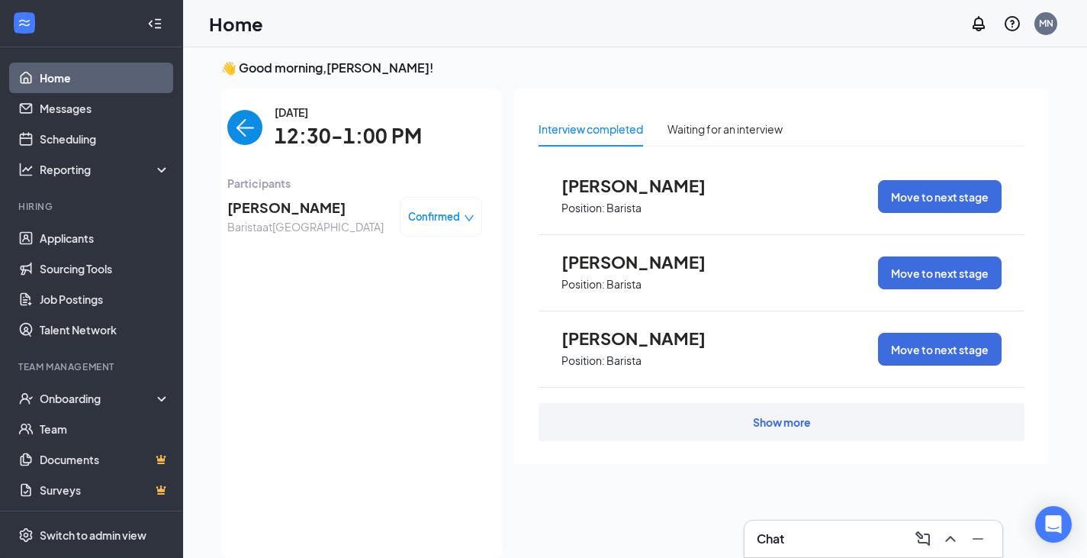
click at [241, 127] on img "back-button" at bounding box center [244, 127] width 35 height 35
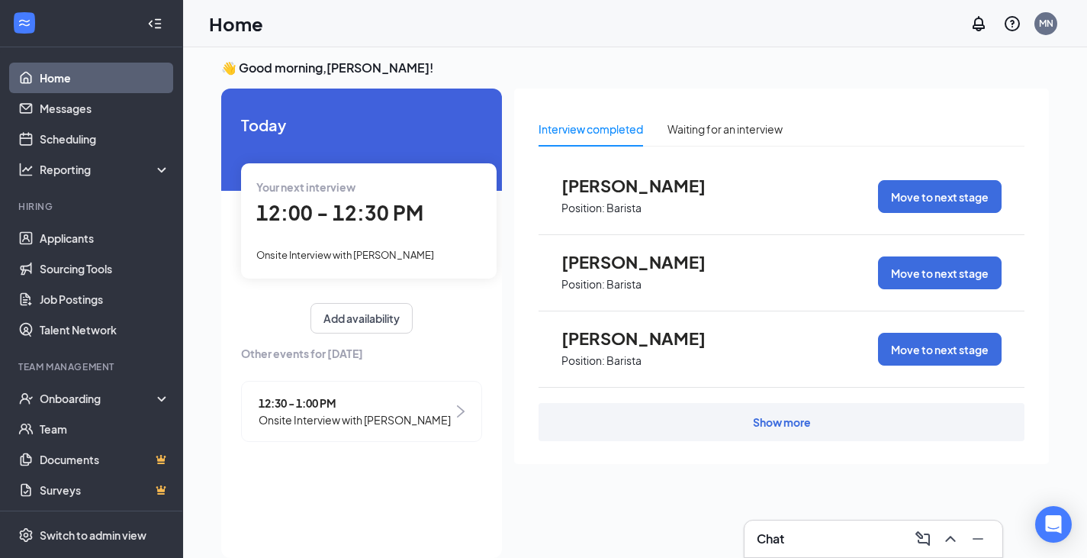
click at [352, 213] on span "12:00 - 12:30 PM" at bounding box center [339, 212] width 167 height 25
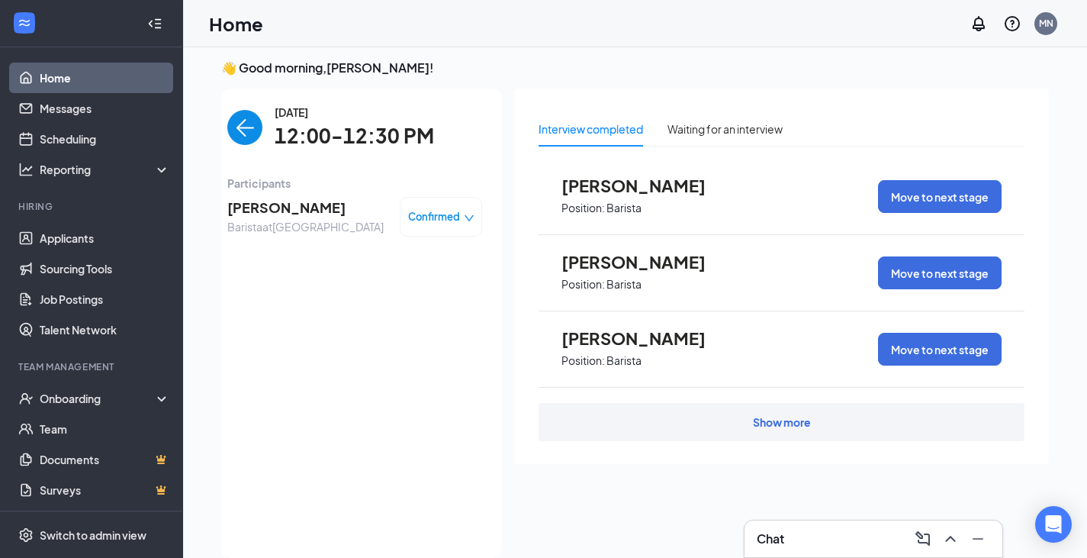
click at [285, 207] on span "[PERSON_NAME]" at bounding box center [305, 207] width 156 height 21
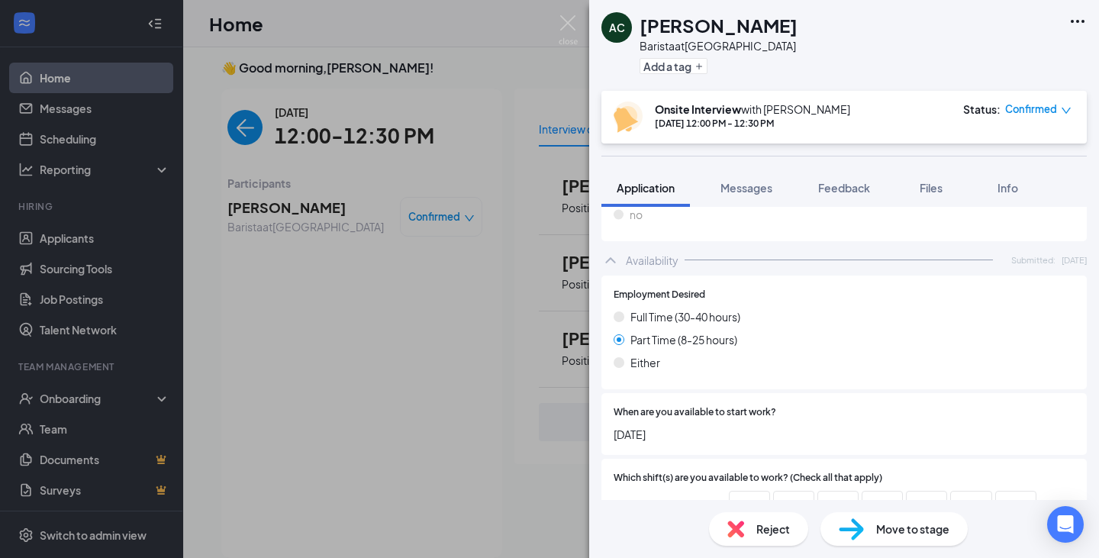
scroll to position [610, 0]
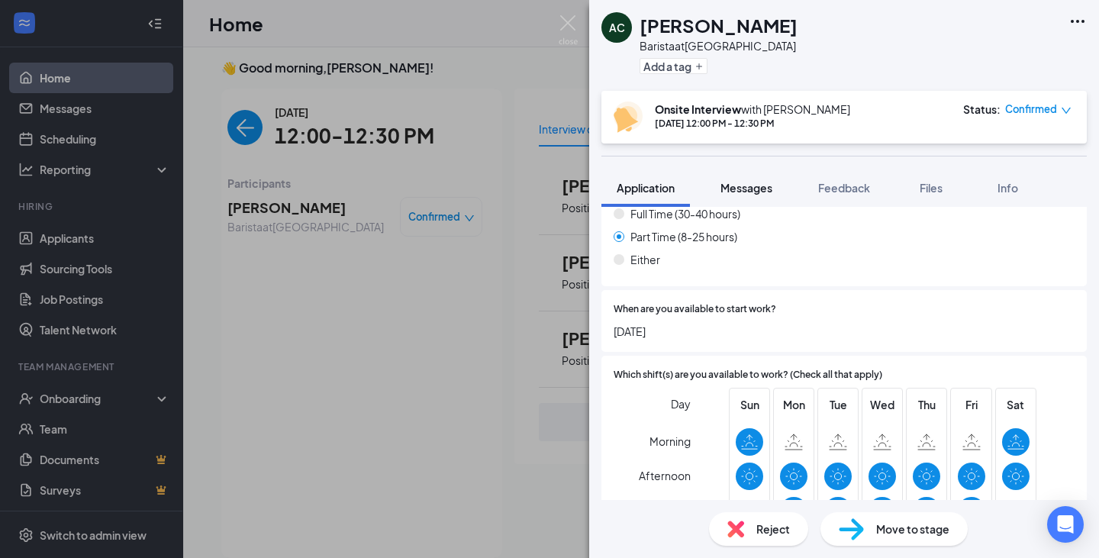
click at [744, 188] on span "Messages" at bounding box center [746, 188] width 52 height 14
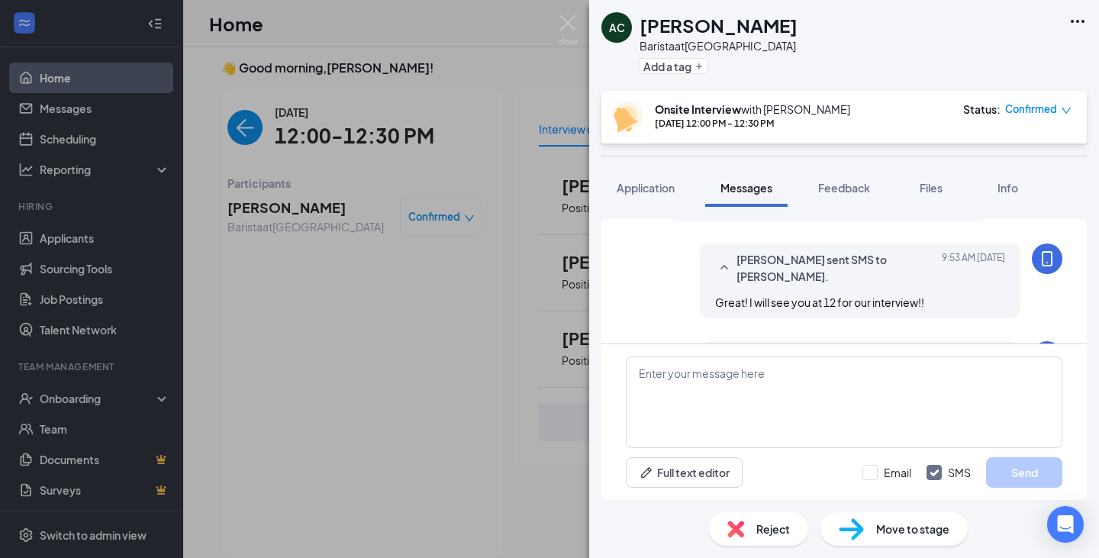
scroll to position [541, 0]
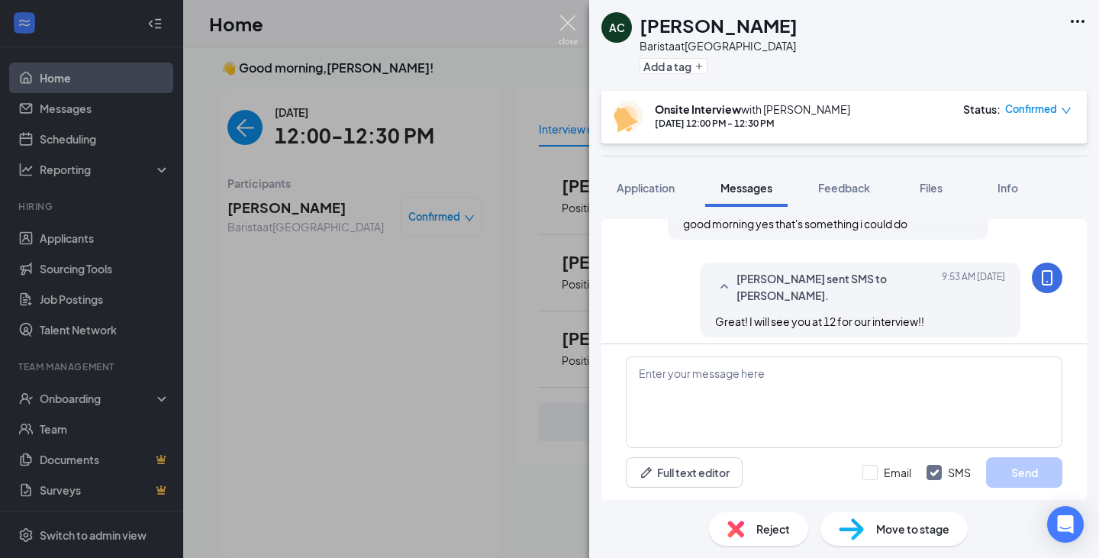
click at [569, 15] on img at bounding box center [567, 30] width 19 height 30
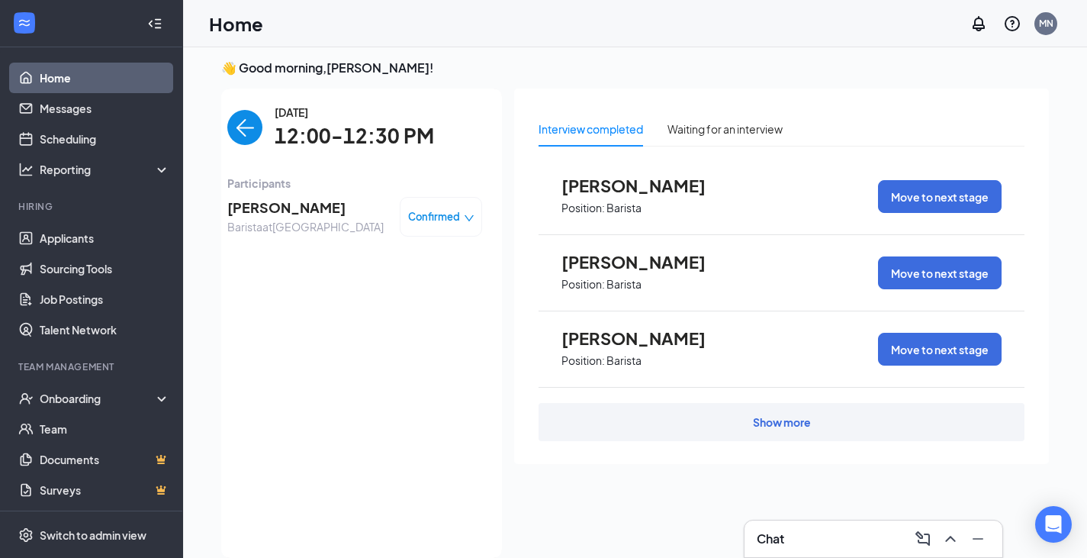
click at [288, 204] on span "[PERSON_NAME]" at bounding box center [305, 207] width 156 height 21
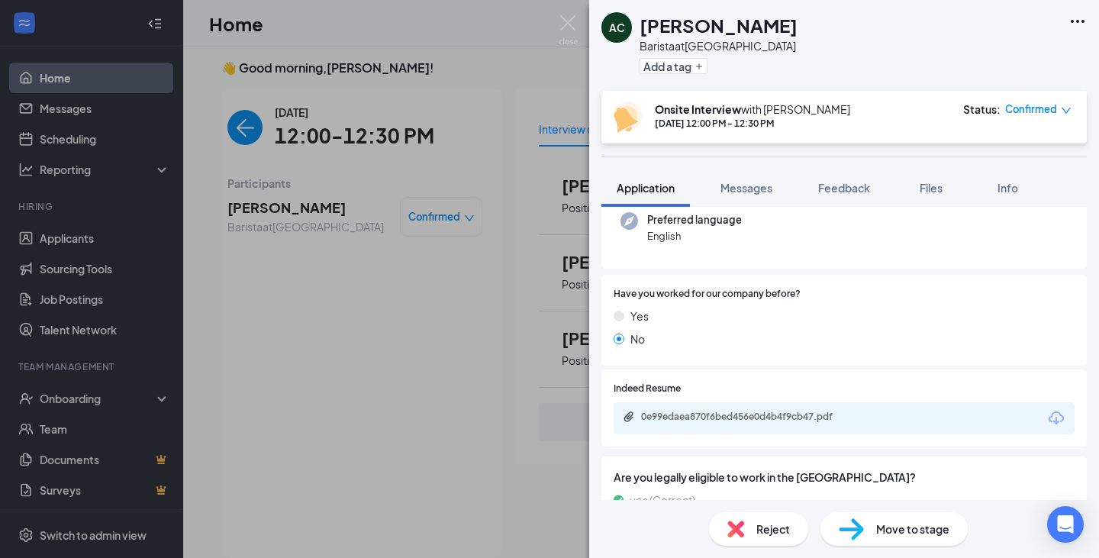
scroll to position [305, 0]
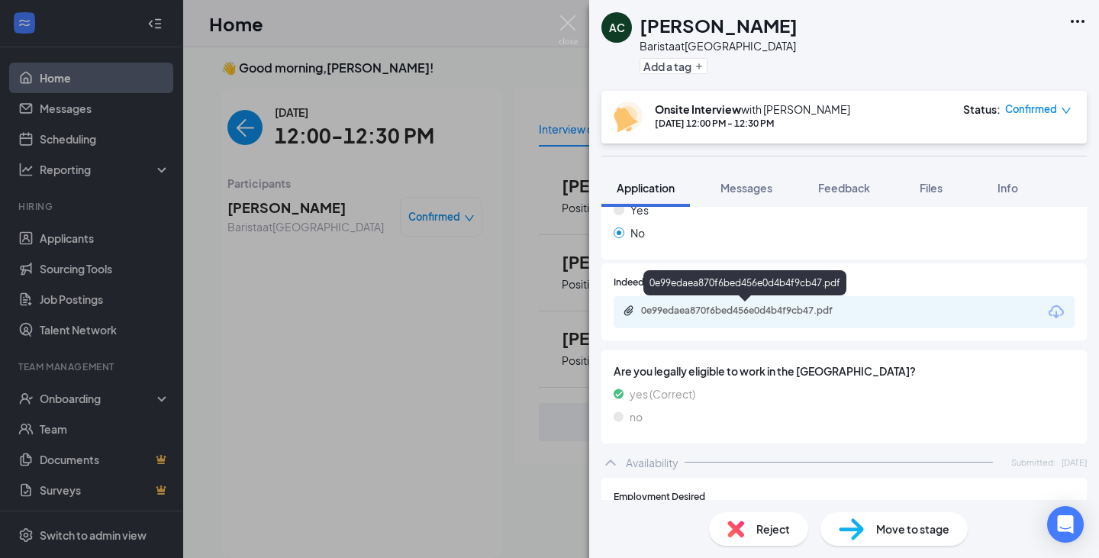
click at [672, 308] on div "0e99edaea870f6bed456e0d4b4f9cb47.pdf" at bounding box center [748, 310] width 214 height 12
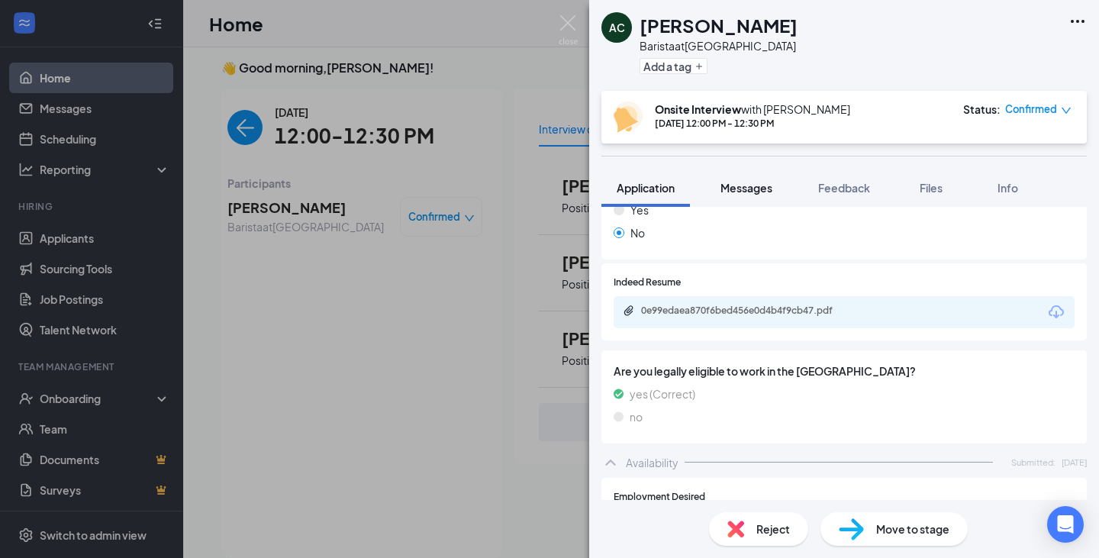
click at [751, 184] on span "Messages" at bounding box center [746, 188] width 52 height 14
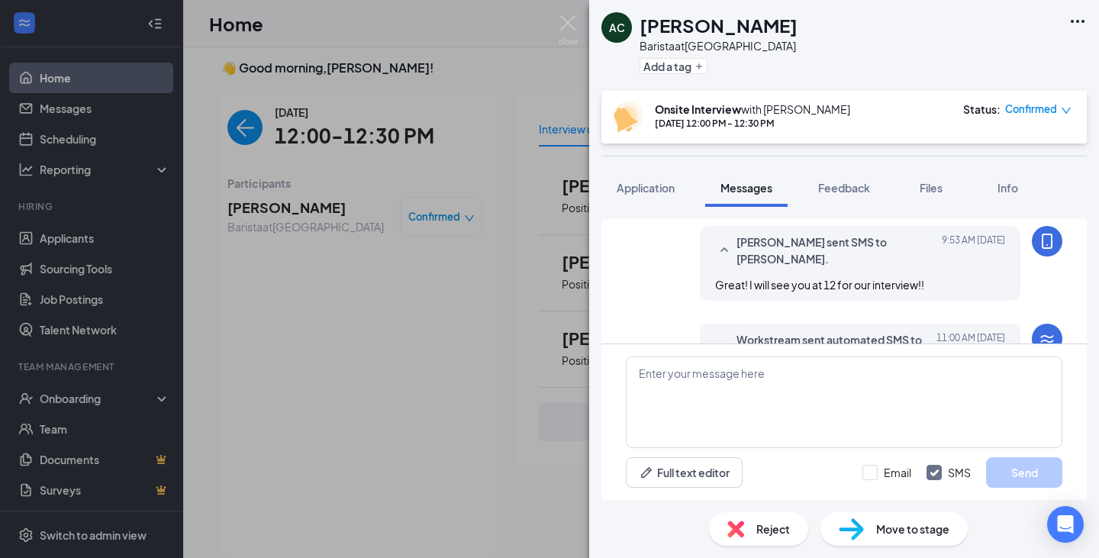
scroll to position [541, 0]
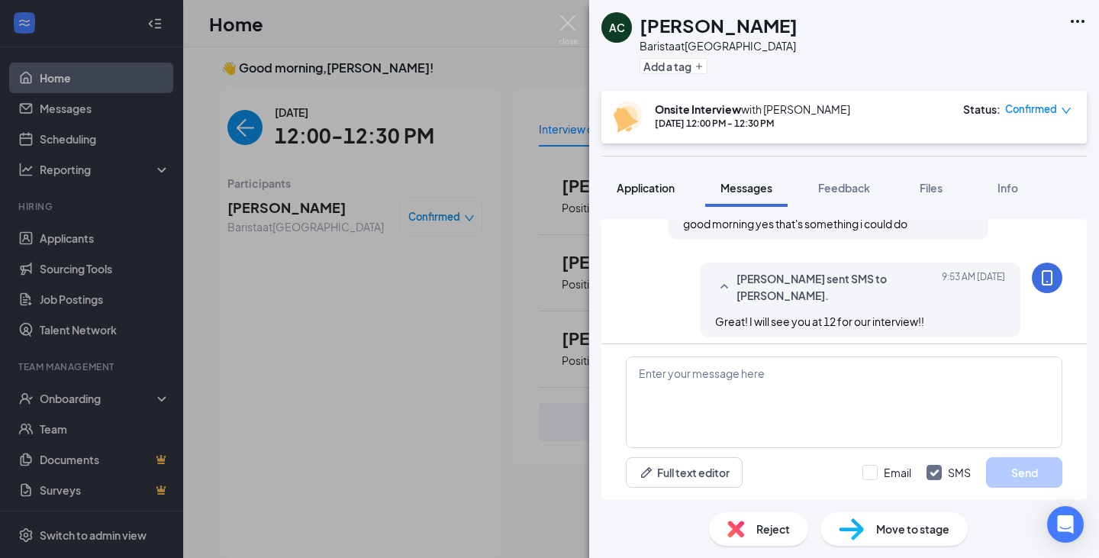
click at [670, 189] on span "Application" at bounding box center [645, 188] width 58 height 14
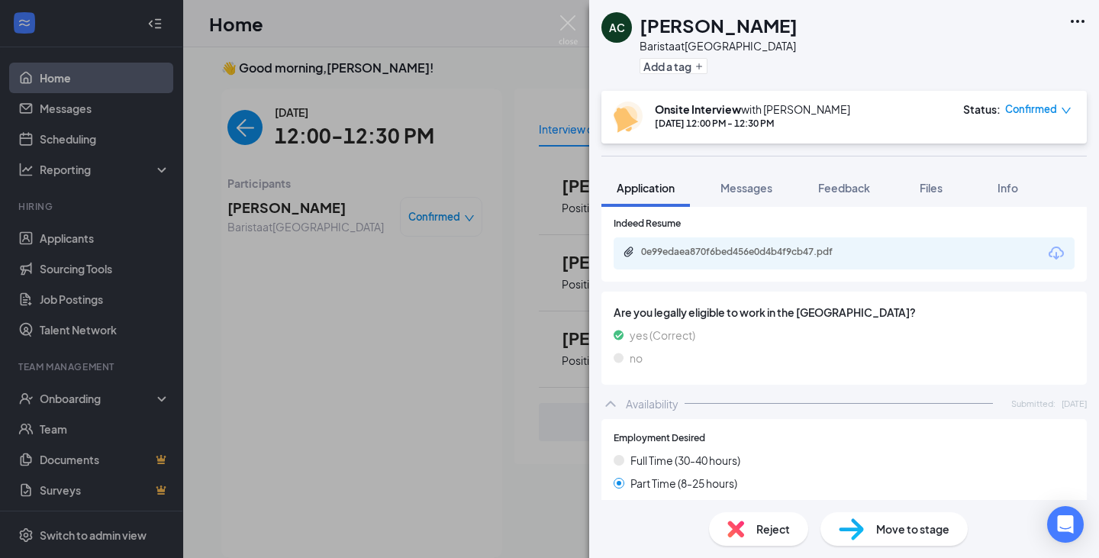
scroll to position [307, 0]
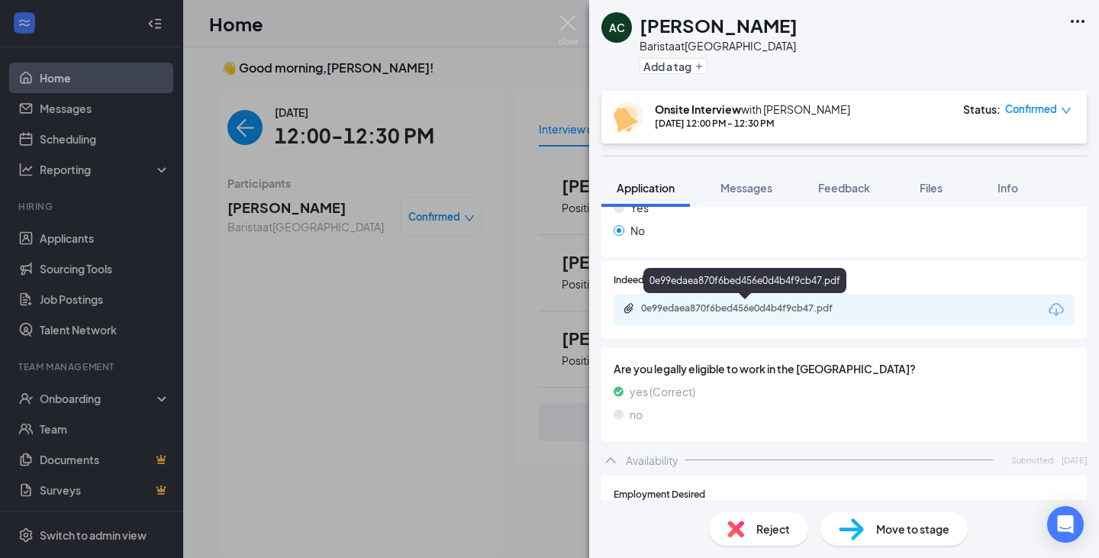
click at [712, 310] on div "0e99edaea870f6bed456e0d4b4f9cb47.pdf" at bounding box center [748, 308] width 214 height 12
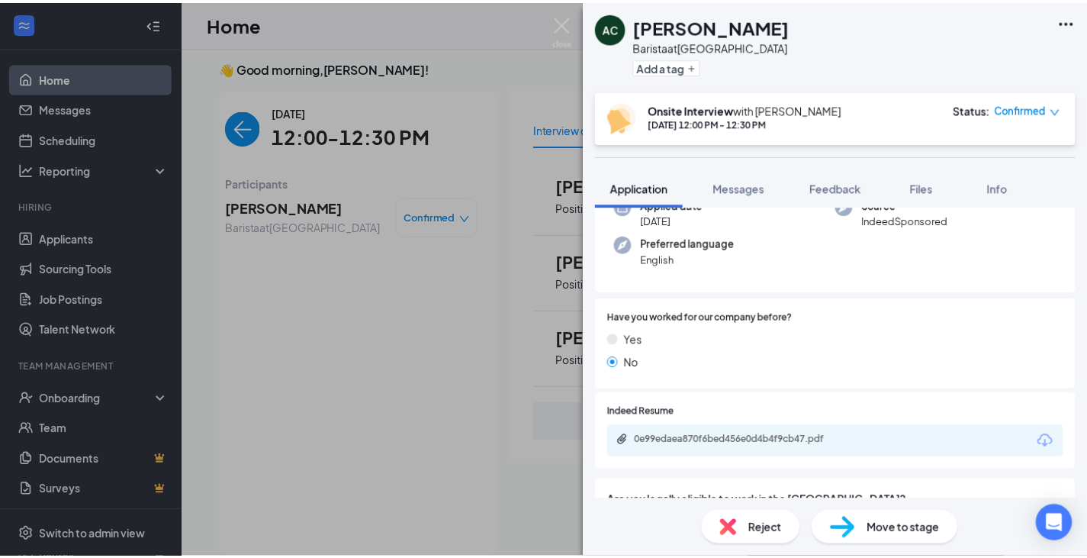
scroll to position [153, 0]
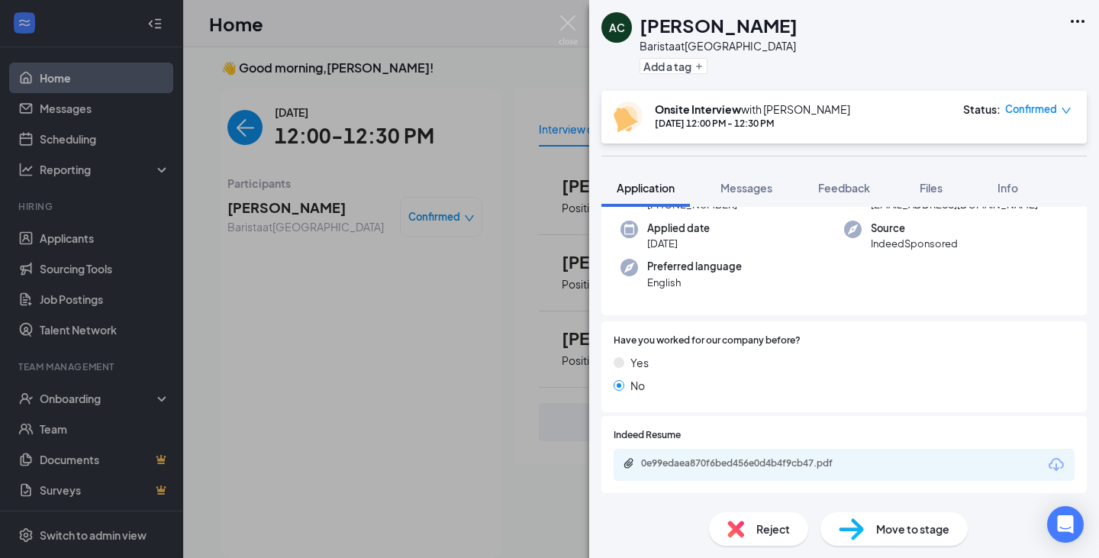
click at [769, 111] on icon "down" at bounding box center [1065, 111] width 9 height 6
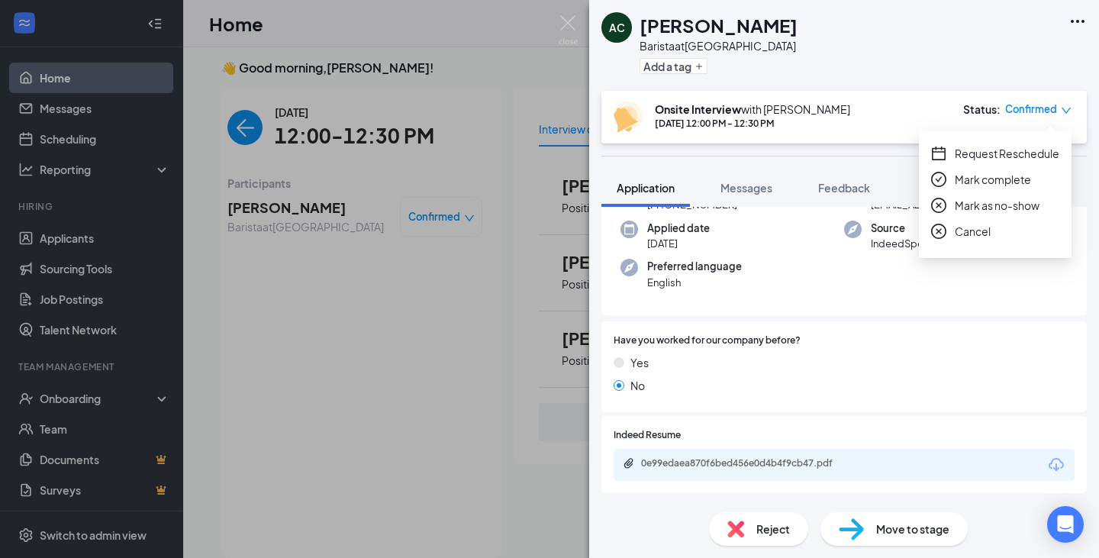
click at [769, 178] on span "Mark complete" at bounding box center [992, 179] width 76 height 17
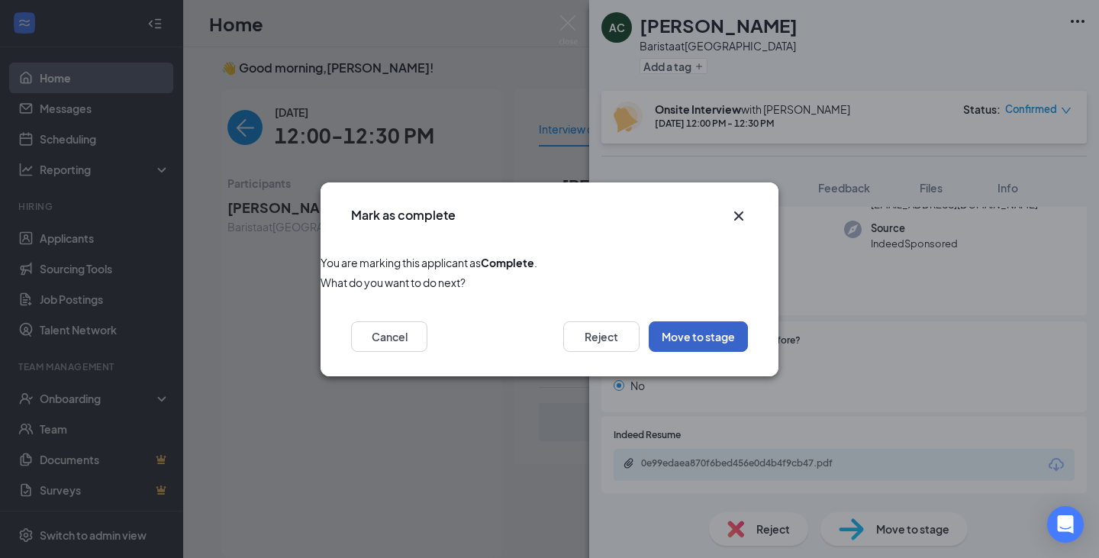
click at [690, 338] on button "Move to stage" at bounding box center [697, 336] width 99 height 31
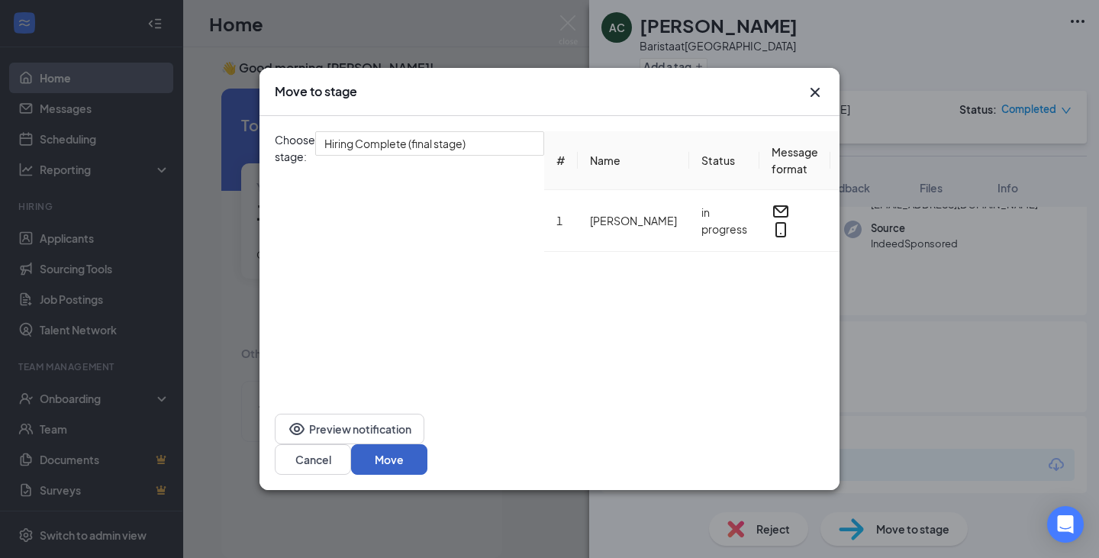
click at [427, 445] on button "Move" at bounding box center [389, 459] width 76 height 31
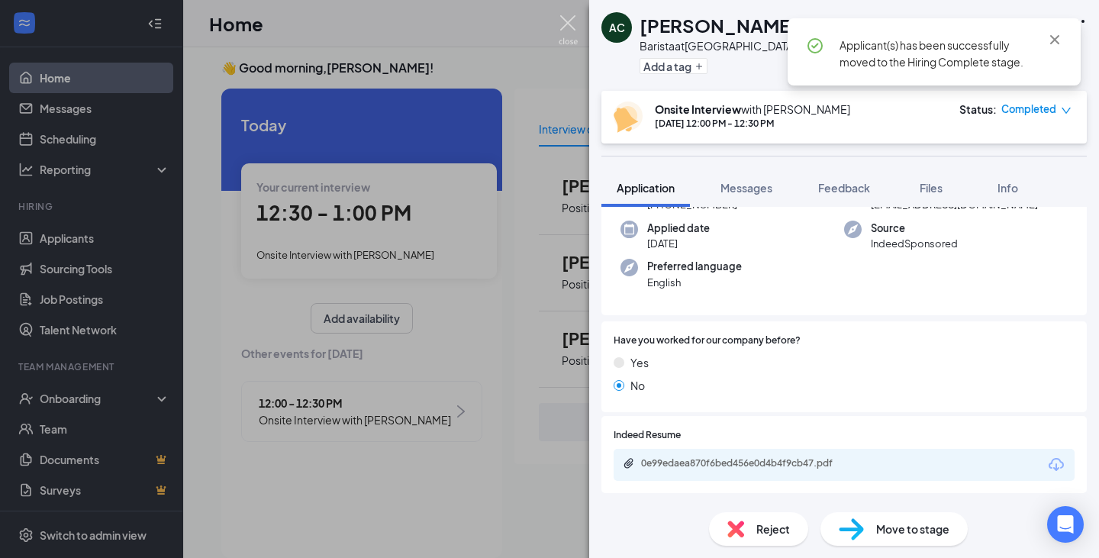
click at [567, 23] on img at bounding box center [567, 30] width 19 height 30
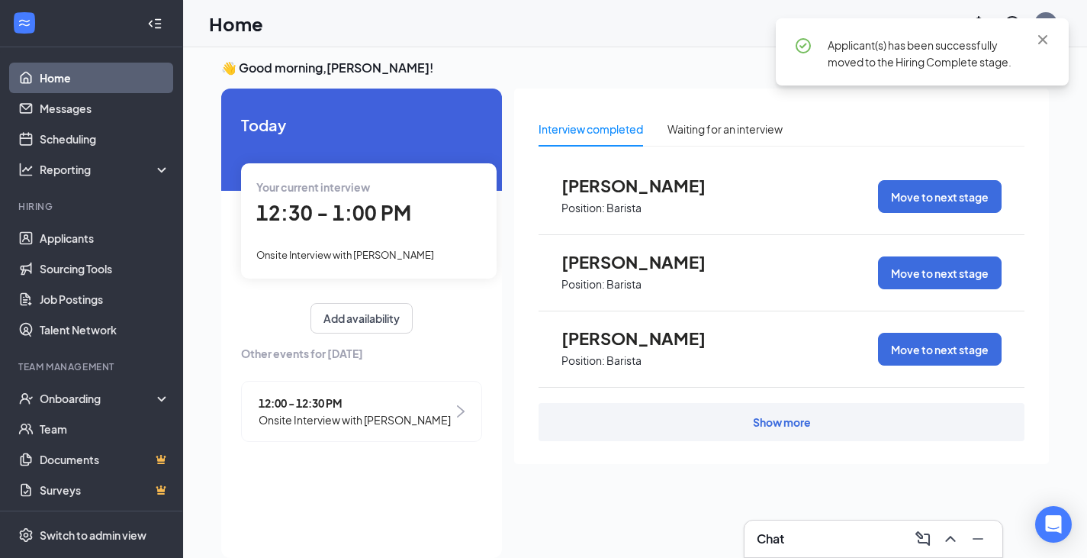
scroll to position [0, 141]
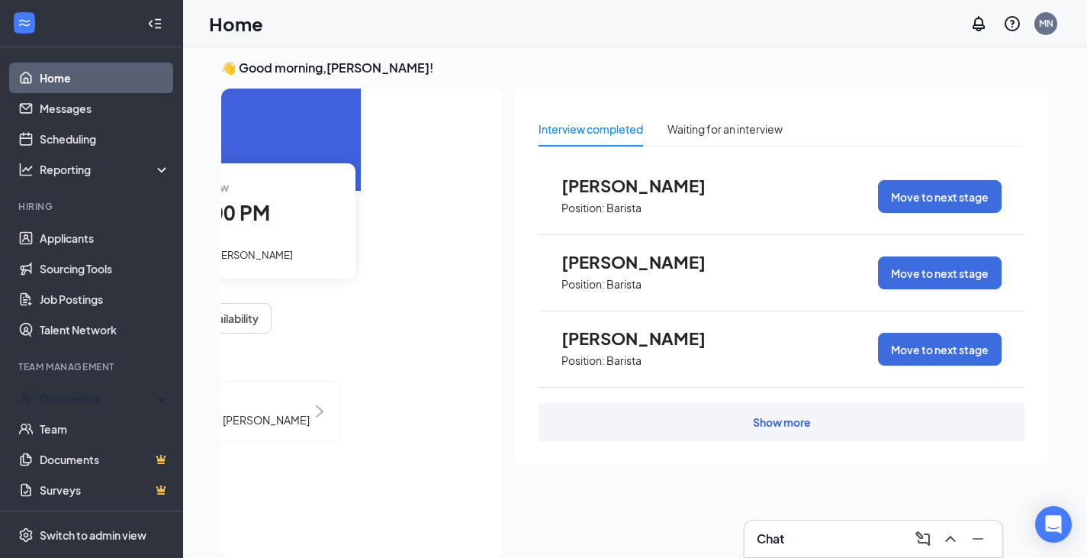
drag, startPoint x: 87, startPoint y: 397, endPoint x: 158, endPoint y: 367, distance: 76.9
click at [87, 397] on div "Onboarding" at bounding box center [98, 398] width 117 height 15
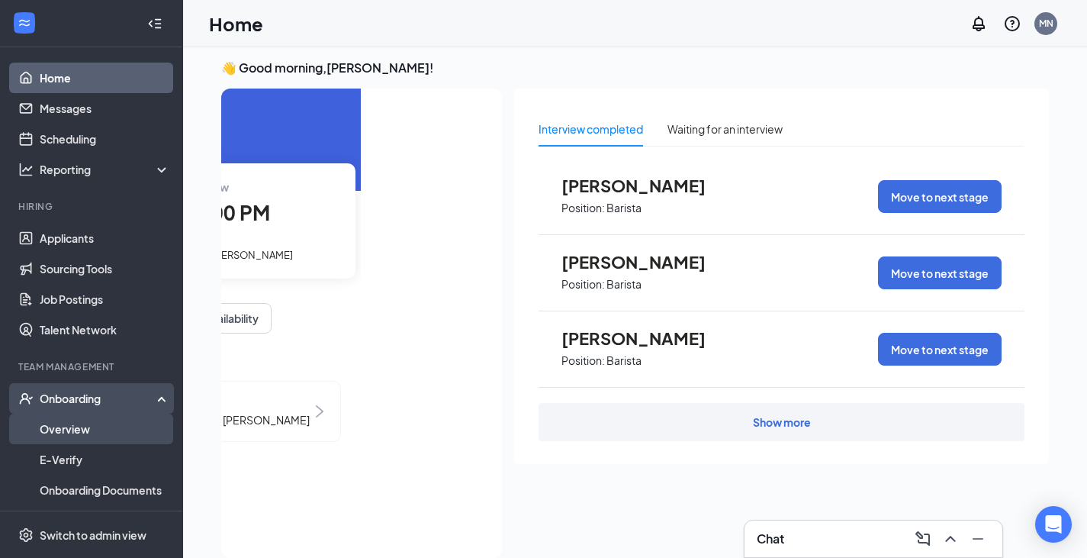
click at [66, 433] on link "Overview" at bounding box center [105, 428] width 130 height 31
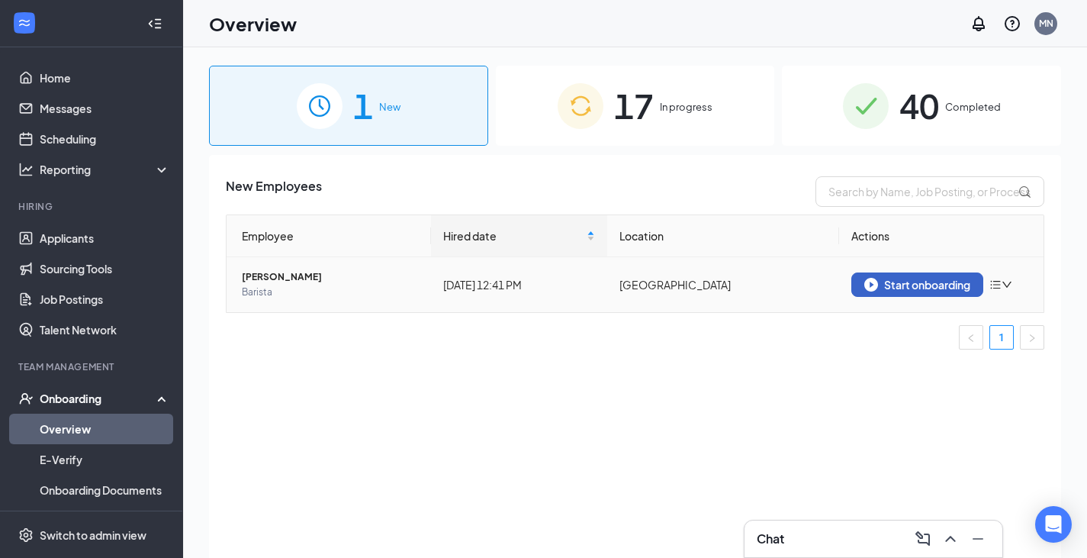
click at [769, 284] on div "Start onboarding" at bounding box center [917, 285] width 106 height 14
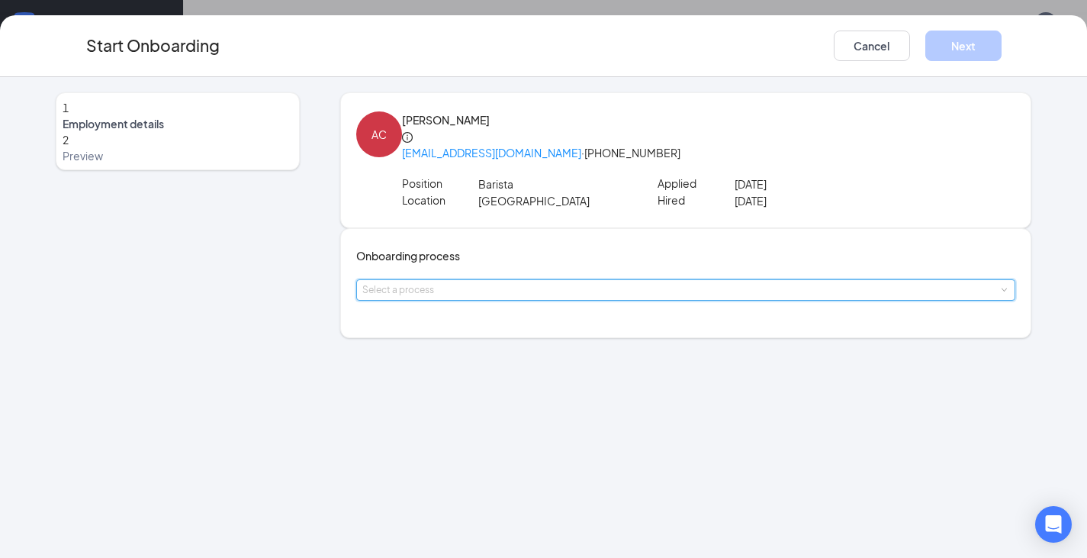
click at [446, 300] on div "Select a process" at bounding box center [686, 290] width 648 height 20
click at [411, 346] on li "Barista" at bounding box center [493, 341] width 250 height 27
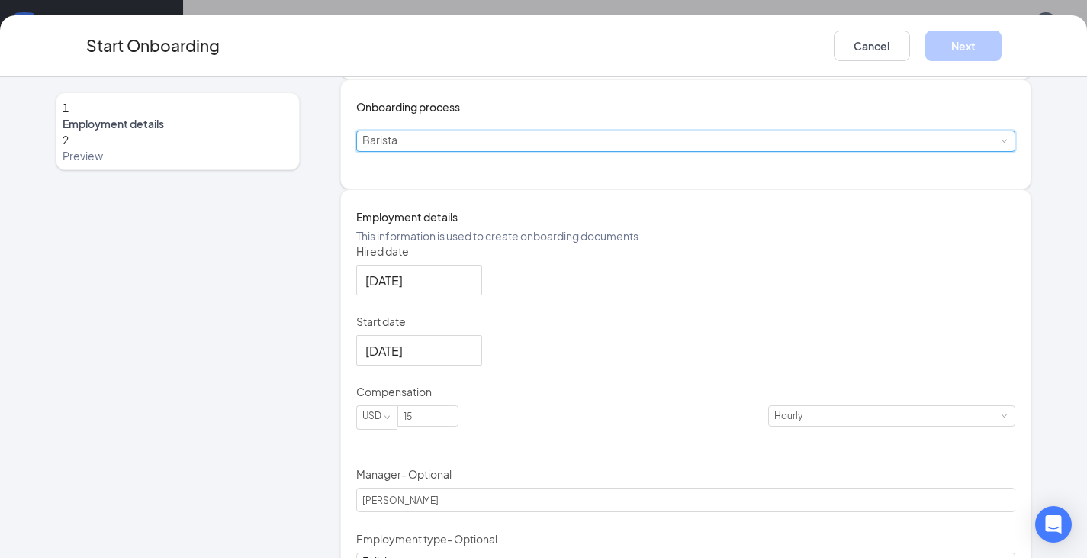
scroll to position [153, 0]
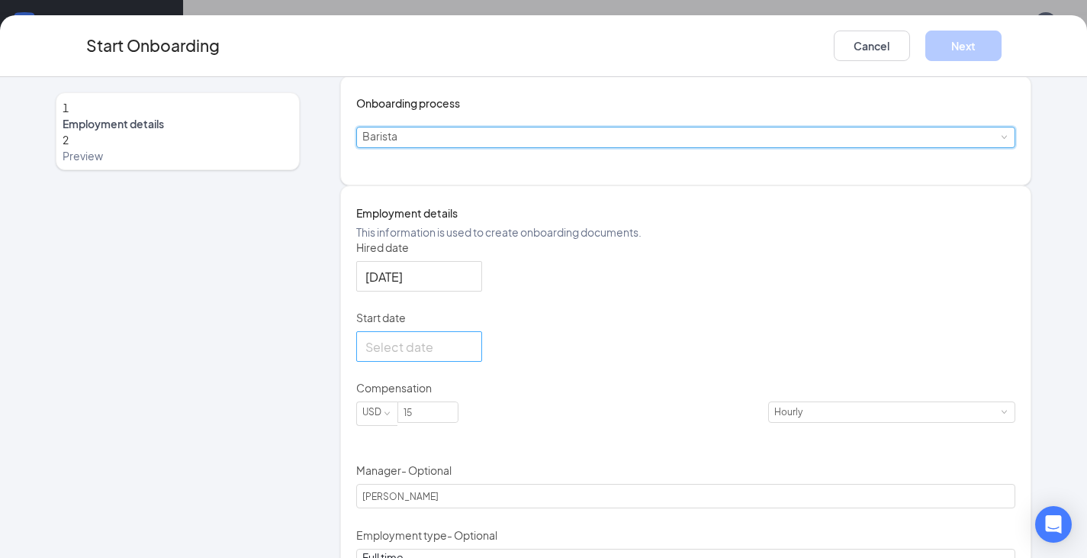
click at [473, 356] on div at bounding box center [419, 346] width 108 height 19
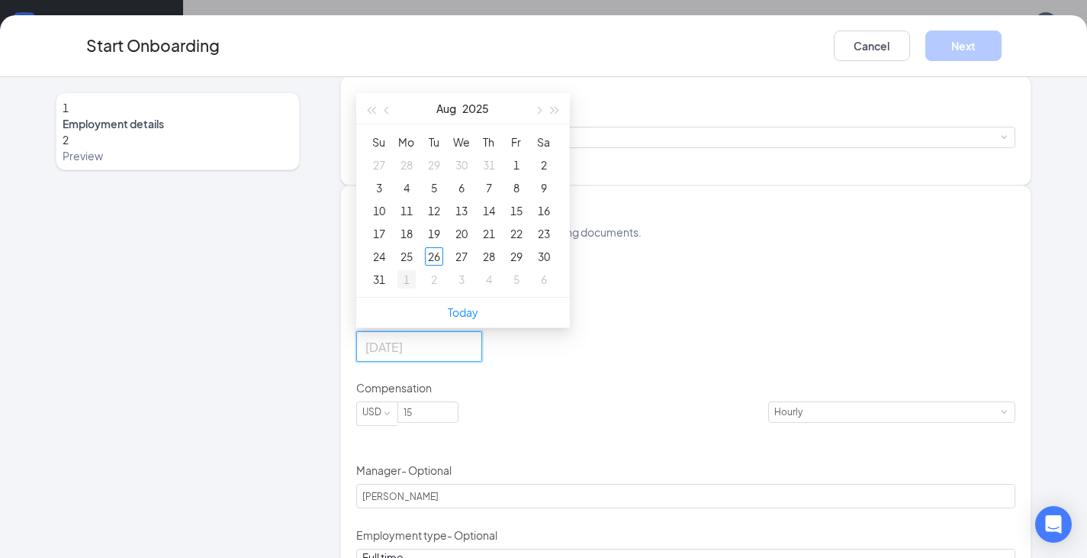
type input "[DATE]"
click at [413, 288] on div "1" at bounding box center [406, 279] width 18 height 18
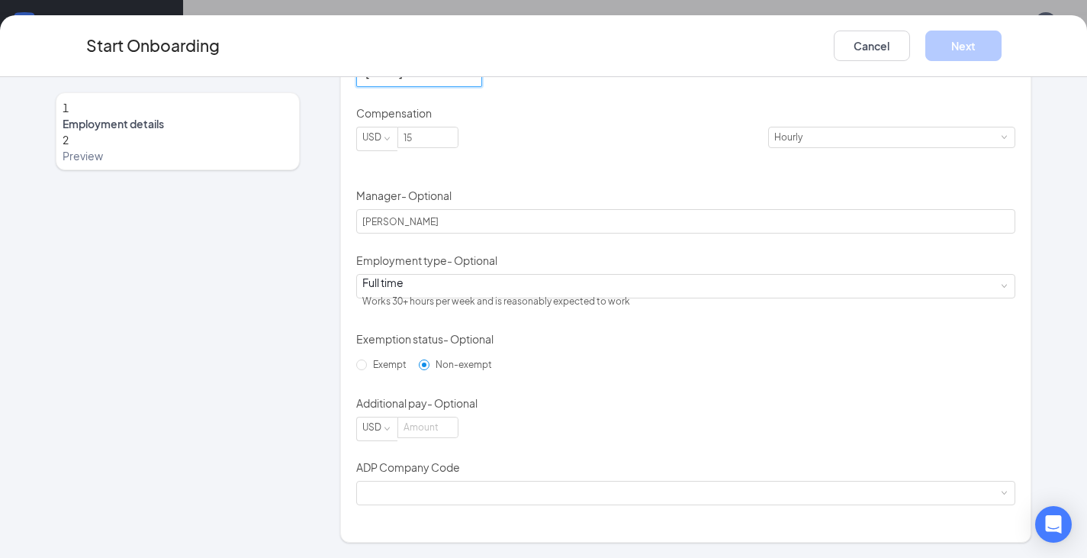
scroll to position [458, 0]
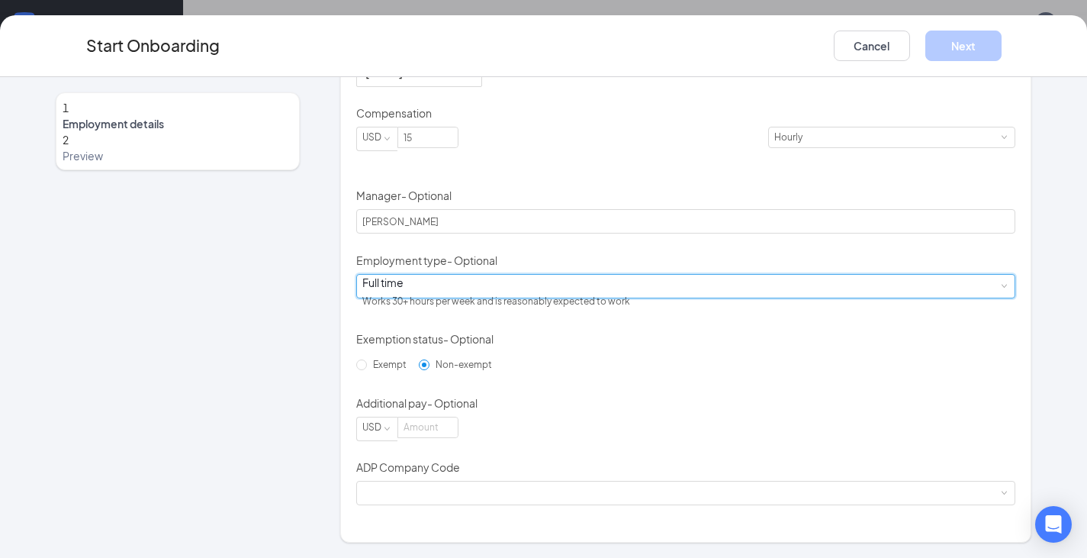
click at [516, 298] on div "Full time Works 30+ hours per week and is reasonably expected to work" at bounding box center [686, 286] width 648 height 23
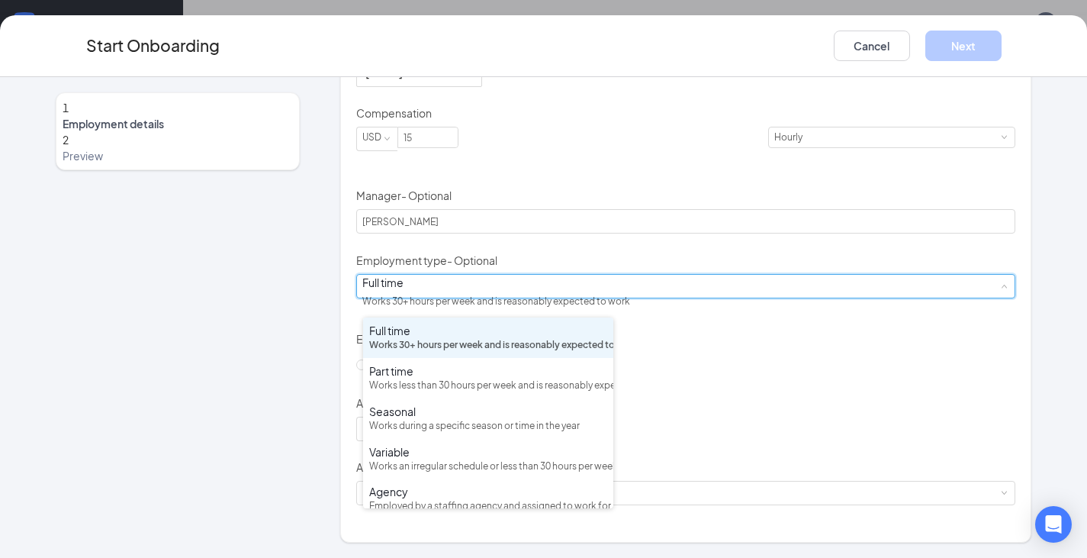
click at [769, 324] on div "Hired date [DATE] Start date [DATE] [DATE] Su Mo Tu We Th Fr Sa 31 1 2 3 4 5 6 …" at bounding box center [686, 235] width 660 height 540
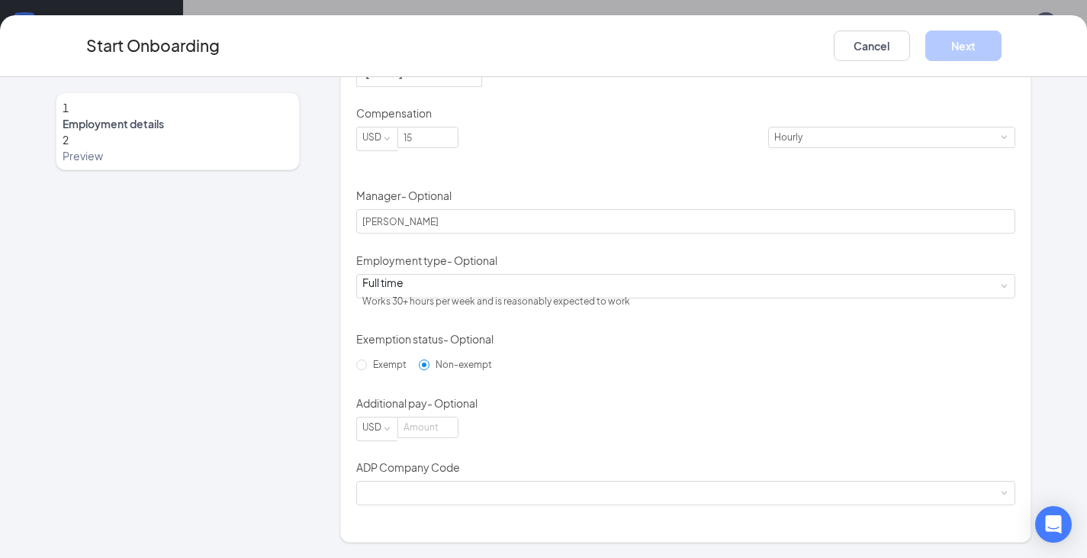
scroll to position [481, 0]
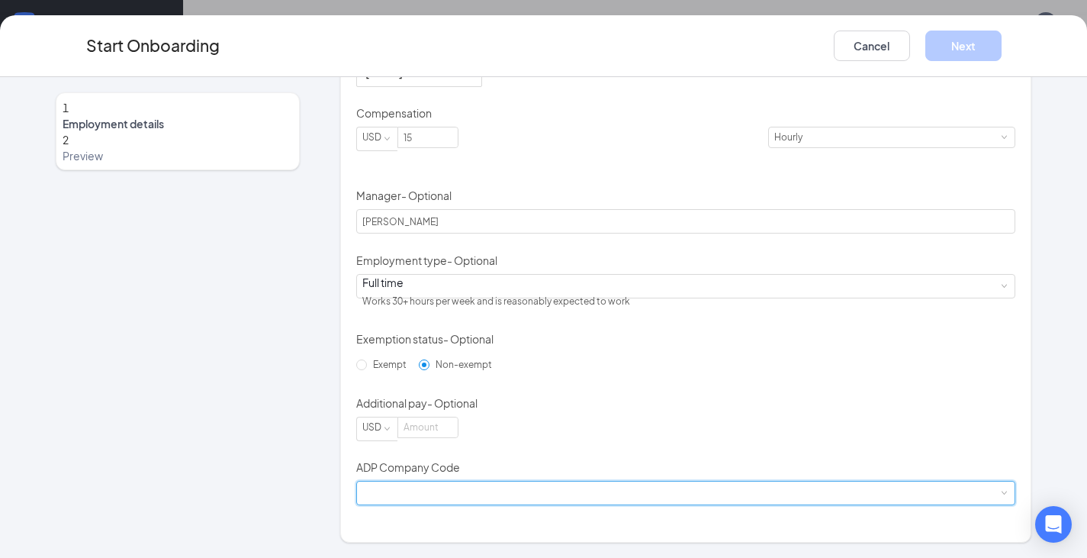
click at [447, 445] on div at bounding box center [686, 492] width 648 height 23
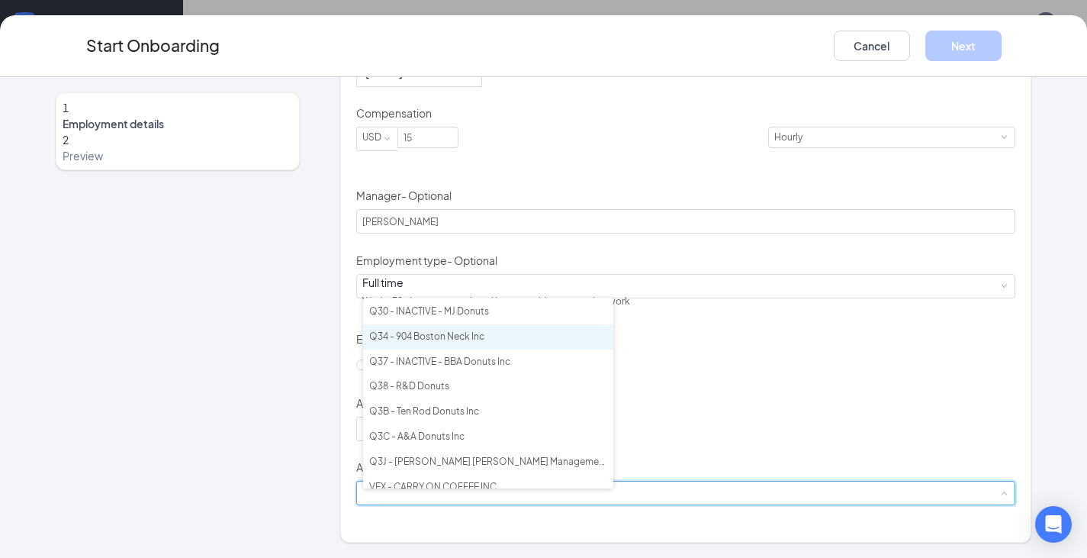
scroll to position [185, 0]
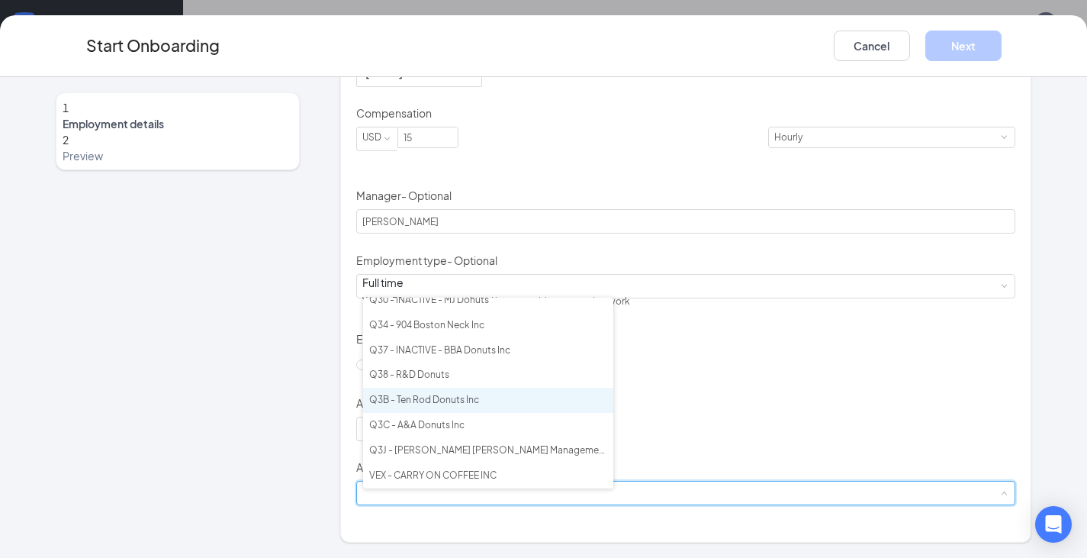
click at [459, 402] on li "Q3B - Ten Rod Donuts Inc" at bounding box center [488, 400] width 250 height 25
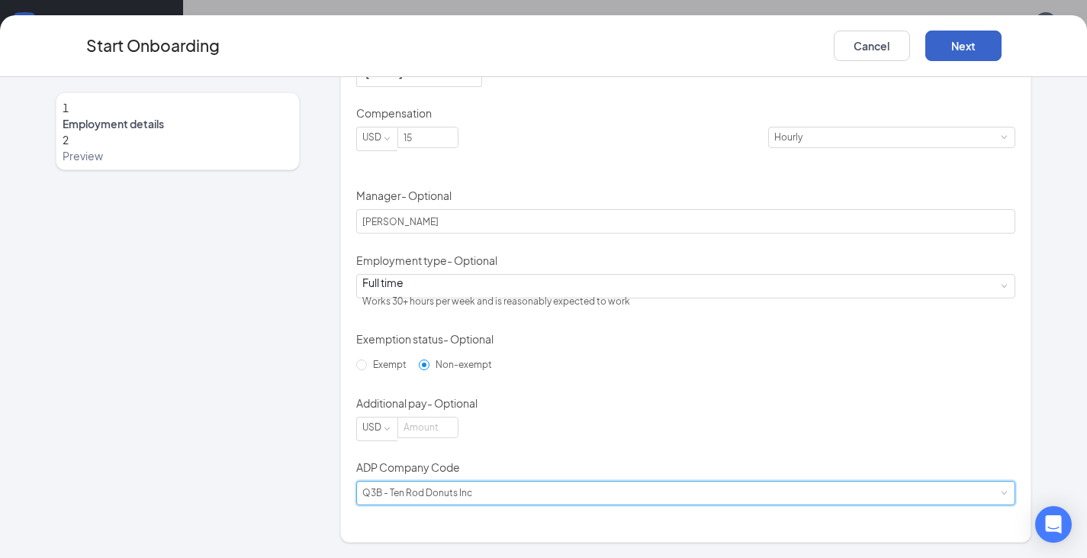
click at [769, 50] on button "Next" at bounding box center [963, 46] width 76 height 31
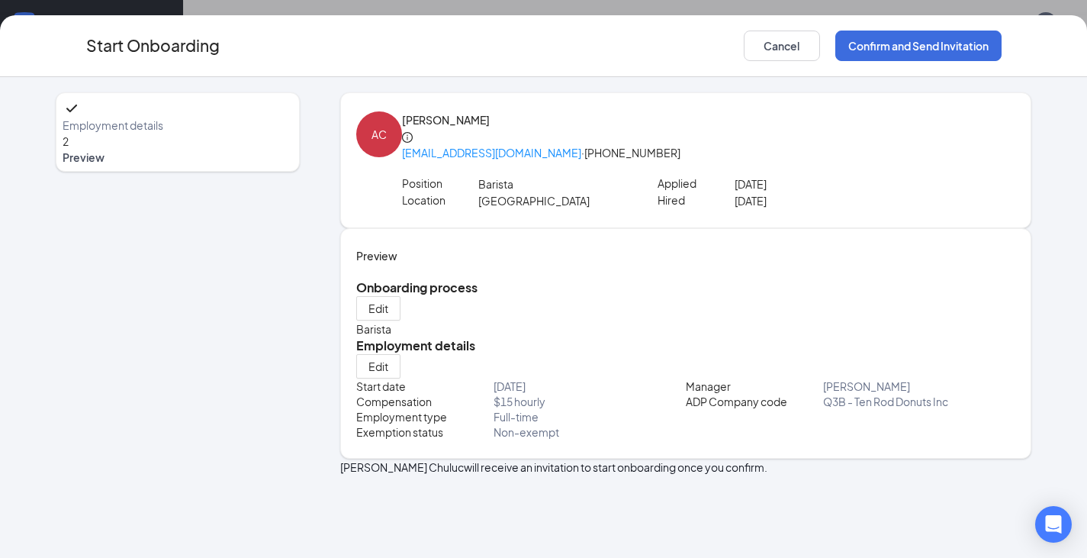
scroll to position [0, 0]
click at [769, 34] on button "Confirm and Send Invitation" at bounding box center [918, 46] width 166 height 31
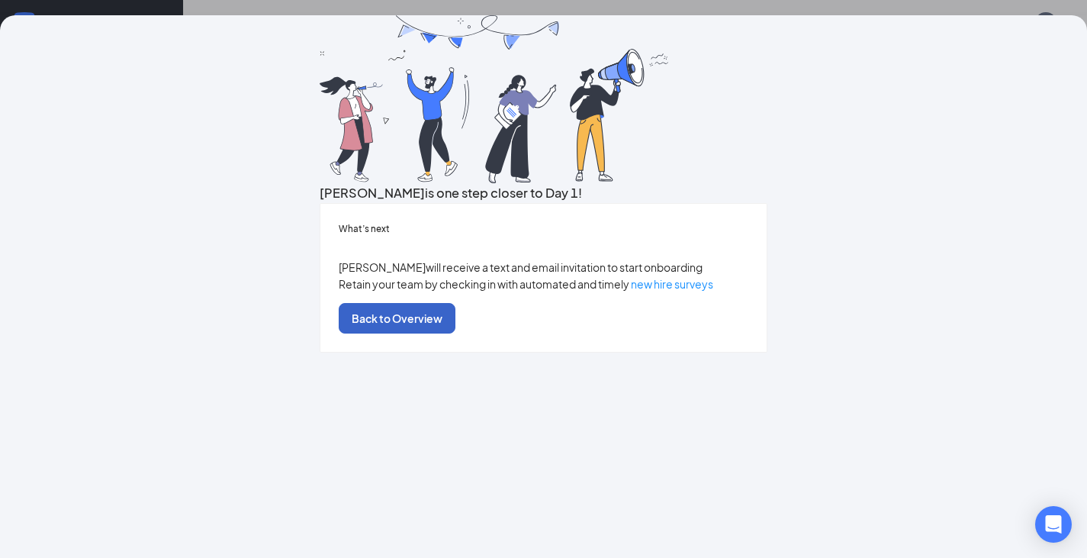
click at [455, 333] on button "Back to Overview" at bounding box center [397, 318] width 117 height 31
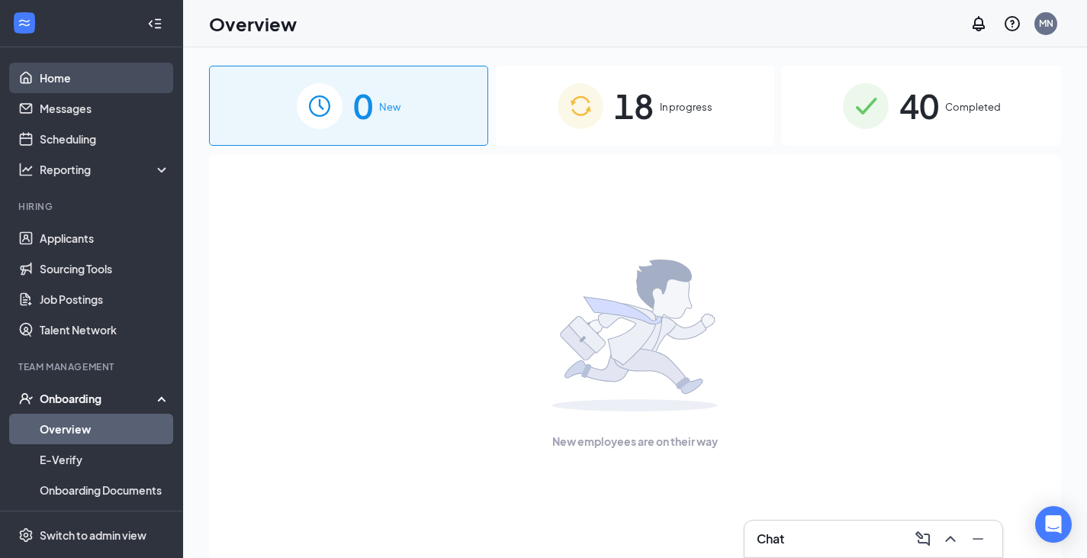
click at [56, 74] on link "Home" at bounding box center [105, 78] width 130 height 31
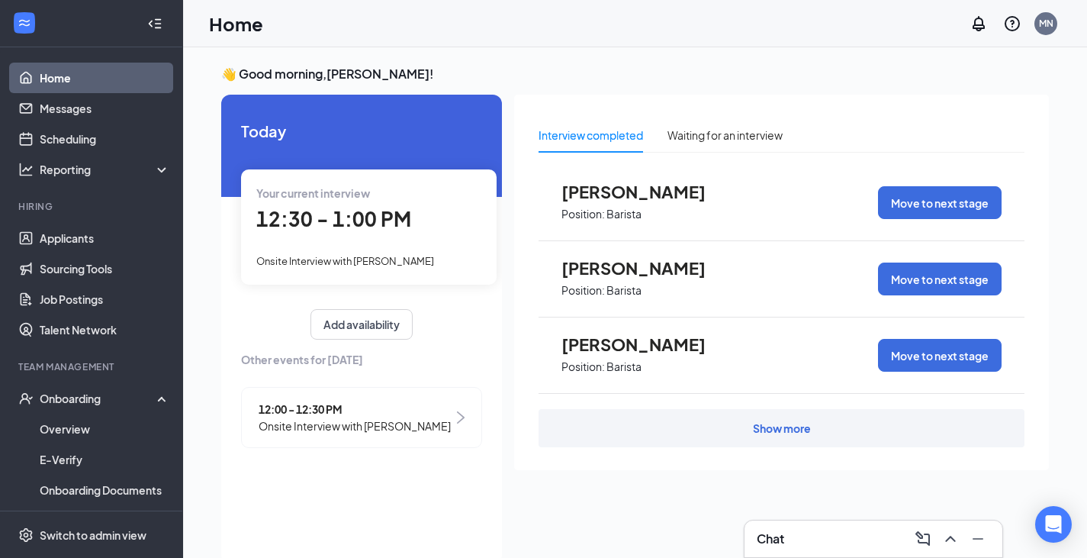
click at [380, 223] on span "12:30 - 1:00 PM" at bounding box center [333, 218] width 155 height 25
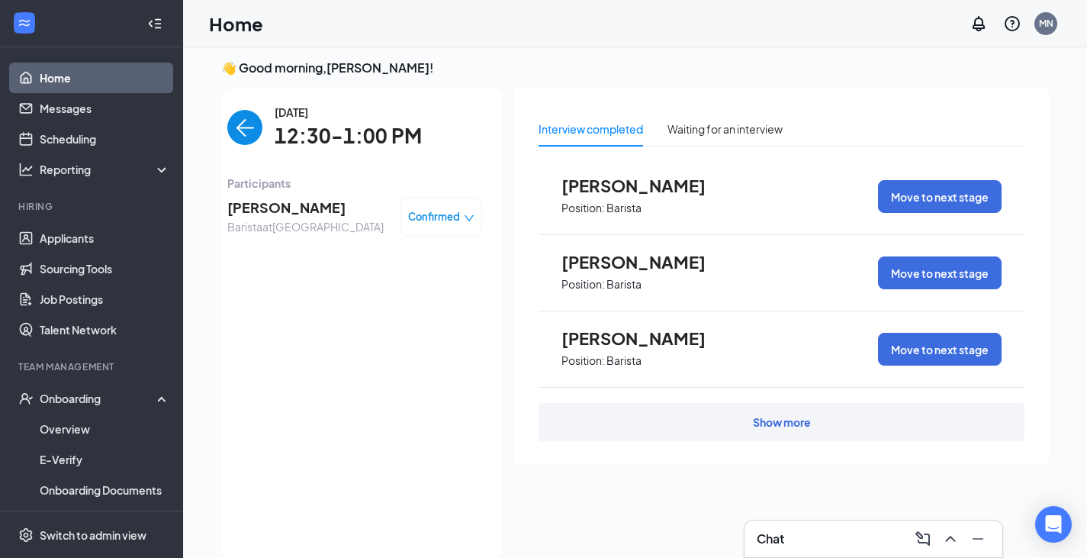
click at [472, 217] on icon "down" at bounding box center [469, 218] width 11 height 11
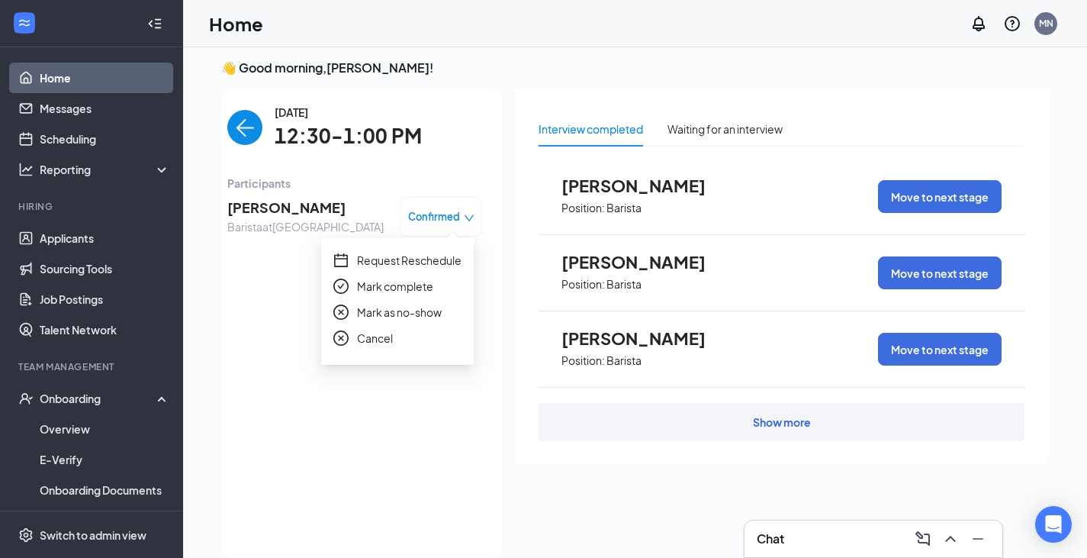
click at [420, 313] on span "Mark as no-show" at bounding box center [399, 312] width 85 height 17
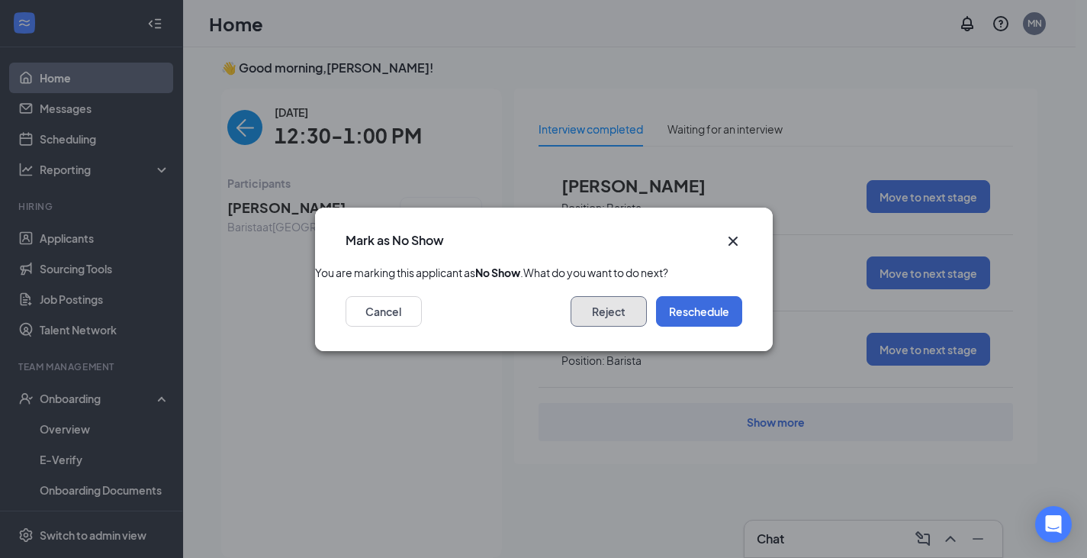
click at [613, 323] on button "Reject" at bounding box center [609, 311] width 76 height 31
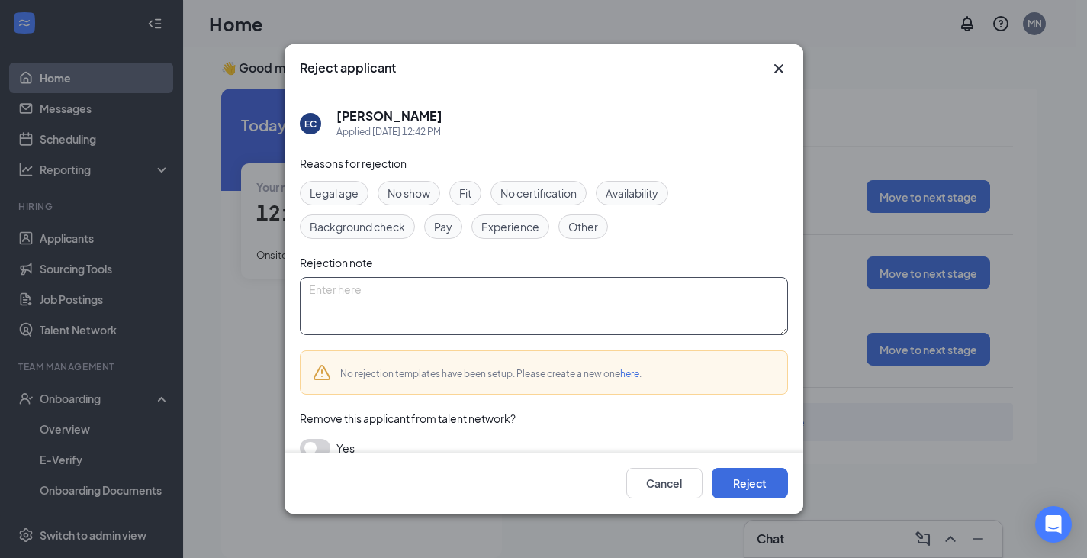
click at [506, 301] on textarea at bounding box center [544, 306] width 488 height 58
type textarea "no show"
click at [769, 445] on button "Reject" at bounding box center [750, 483] width 76 height 31
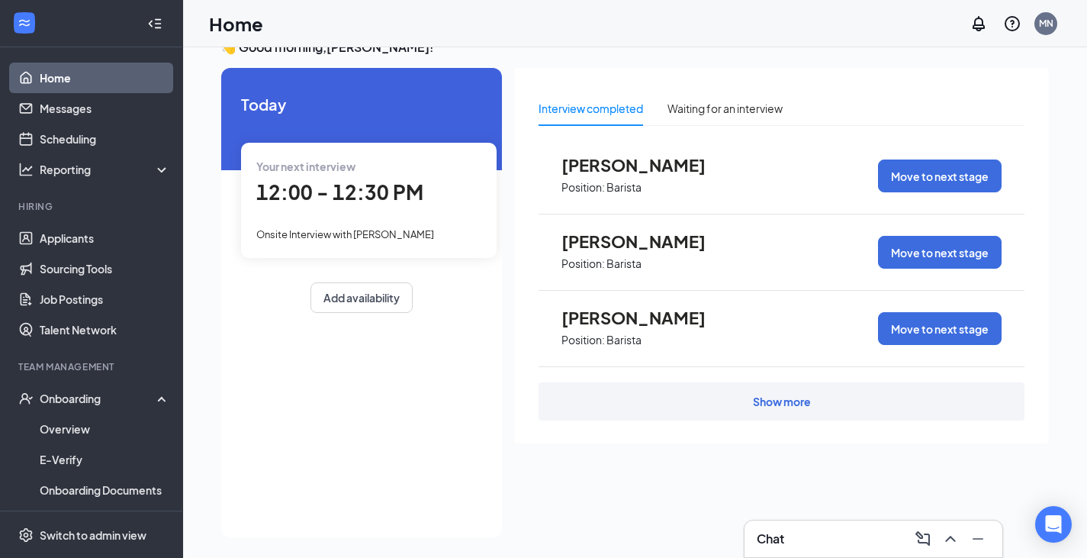
scroll to position [32, 0]
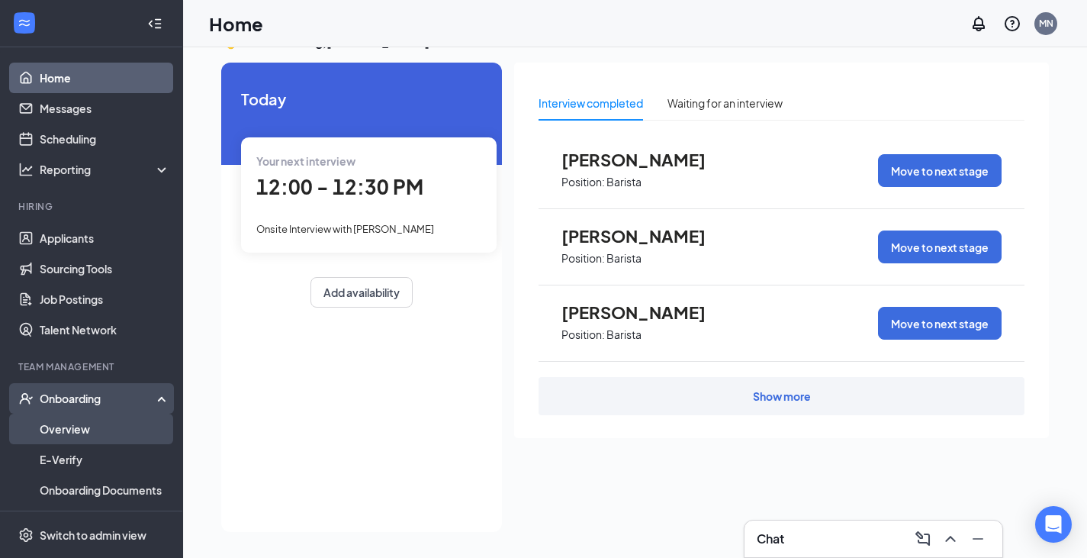
click at [83, 433] on link "Overview" at bounding box center [105, 428] width 130 height 31
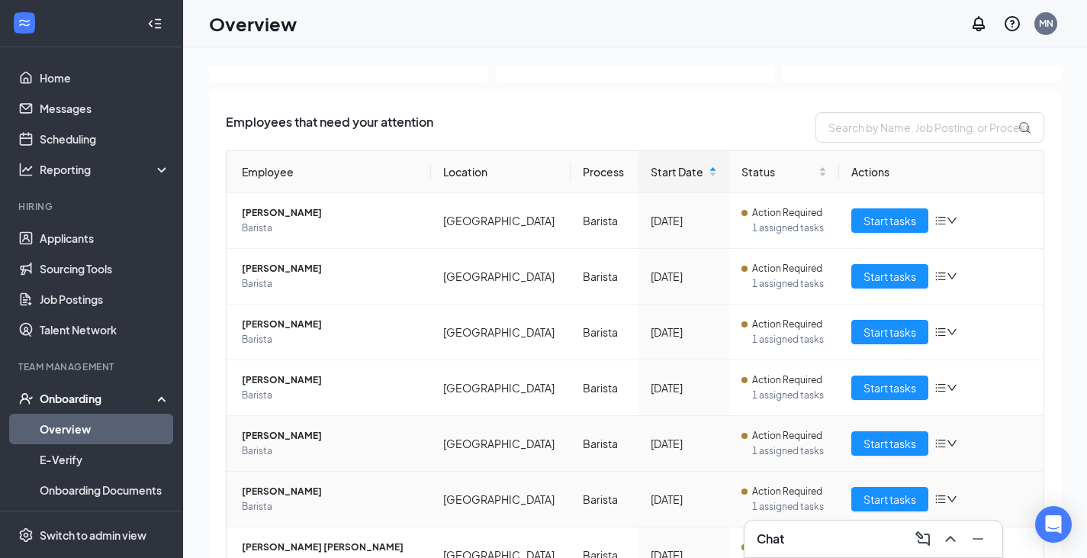
scroll to position [198, 0]
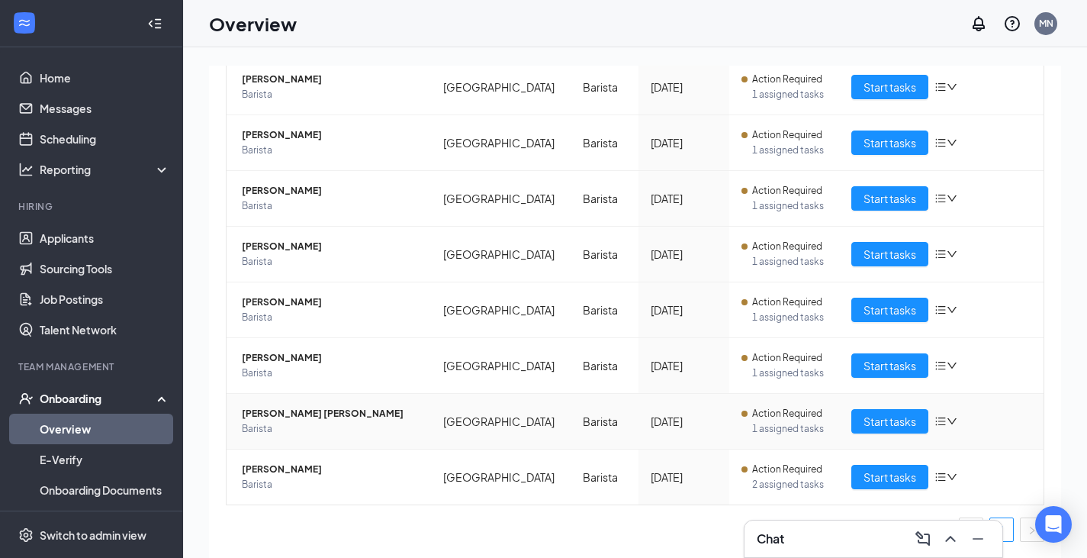
click at [284, 413] on span "[PERSON_NAME] [PERSON_NAME]" at bounding box center [330, 413] width 177 height 15
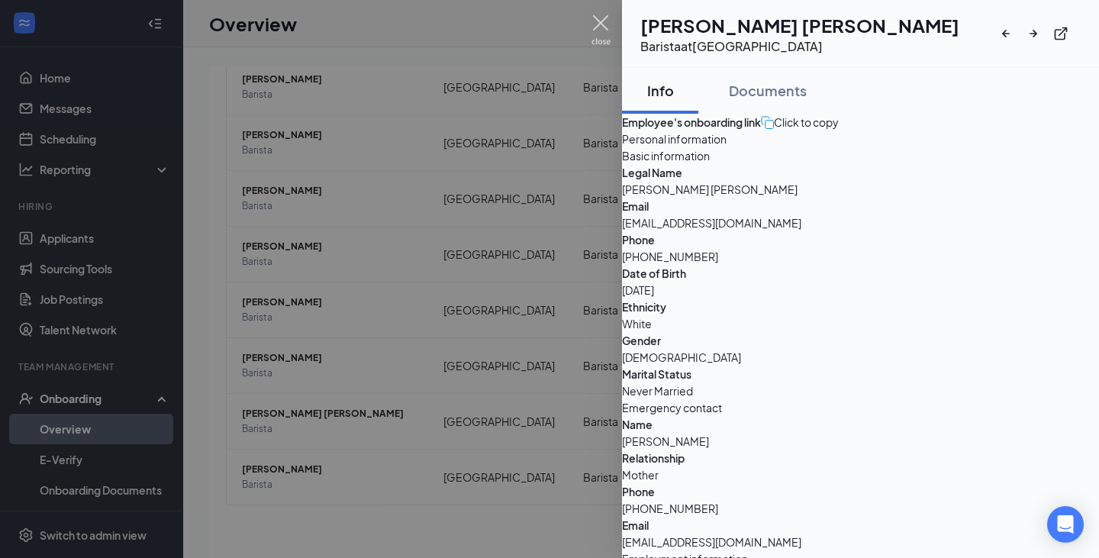
click at [602, 21] on img at bounding box center [600, 30] width 19 height 30
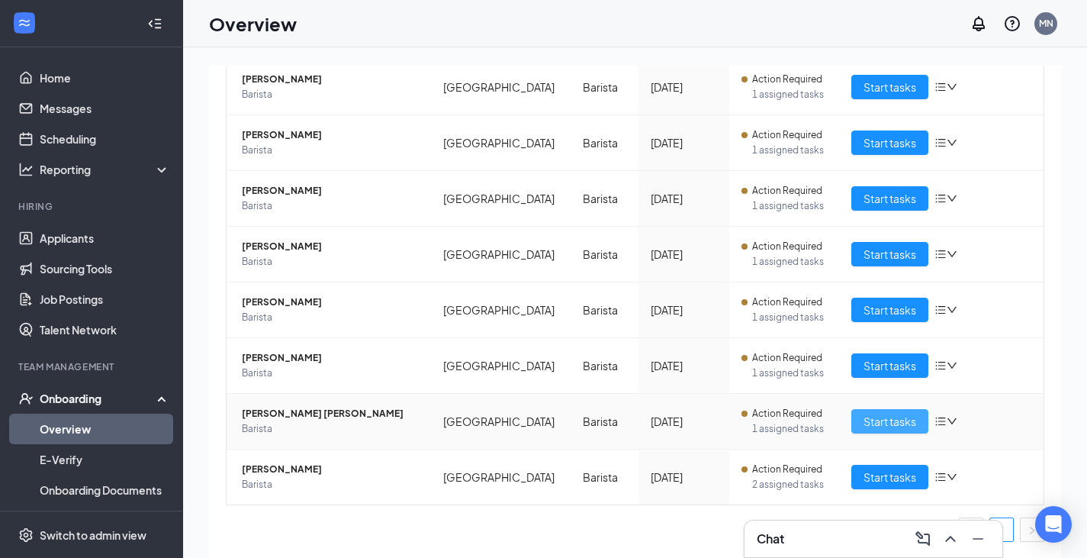
click at [769, 413] on span "Start tasks" at bounding box center [890, 421] width 53 height 17
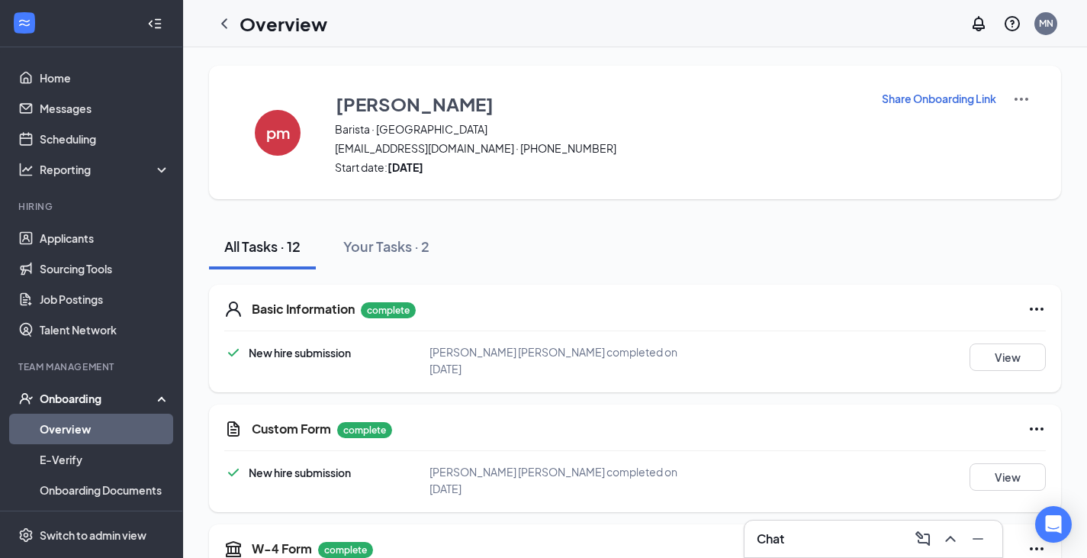
click at [769, 96] on p "Share Onboarding Link" at bounding box center [939, 98] width 114 height 15
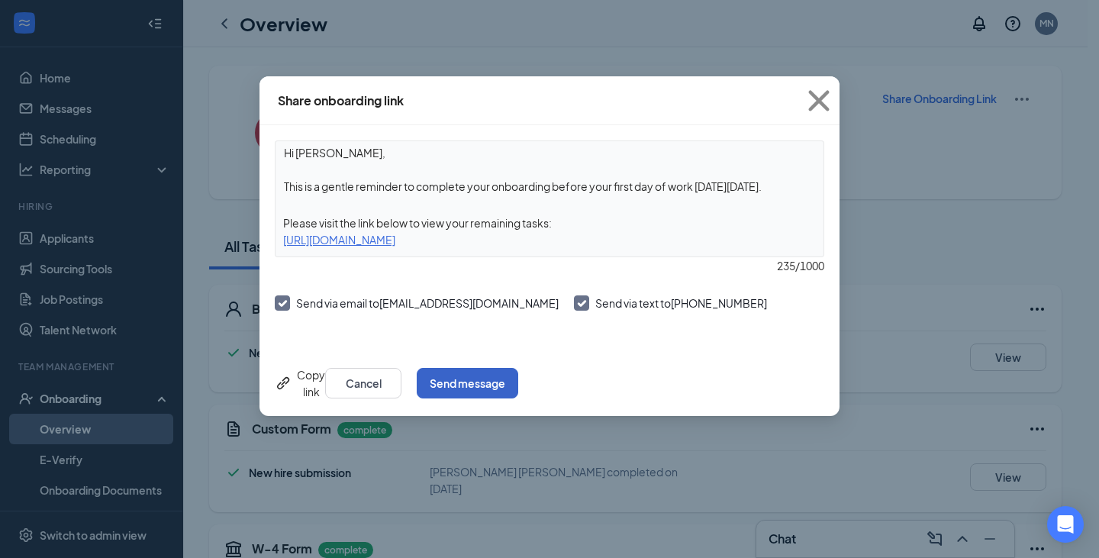
click at [518, 381] on button "Send message" at bounding box center [467, 383] width 101 height 31
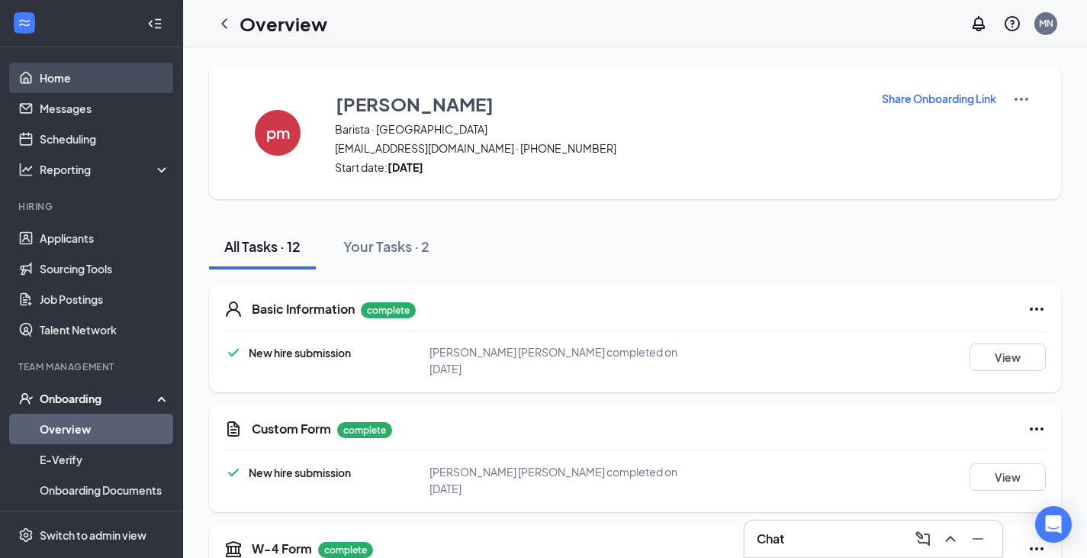
click at [63, 73] on link "Home" at bounding box center [105, 78] width 130 height 31
